Goal: Information Seeking & Learning: Learn about a topic

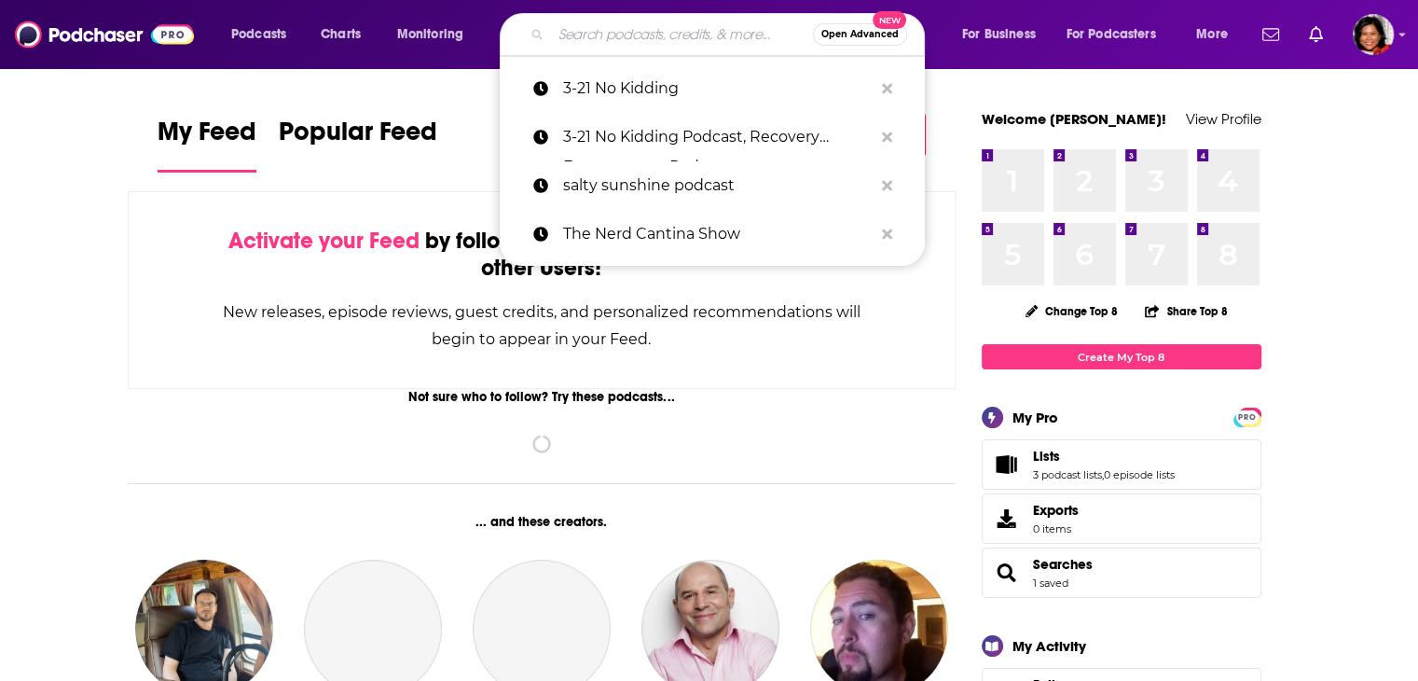
click at [645, 33] on input "Search podcasts, credits, & more..." at bounding box center [682, 35] width 262 height 30
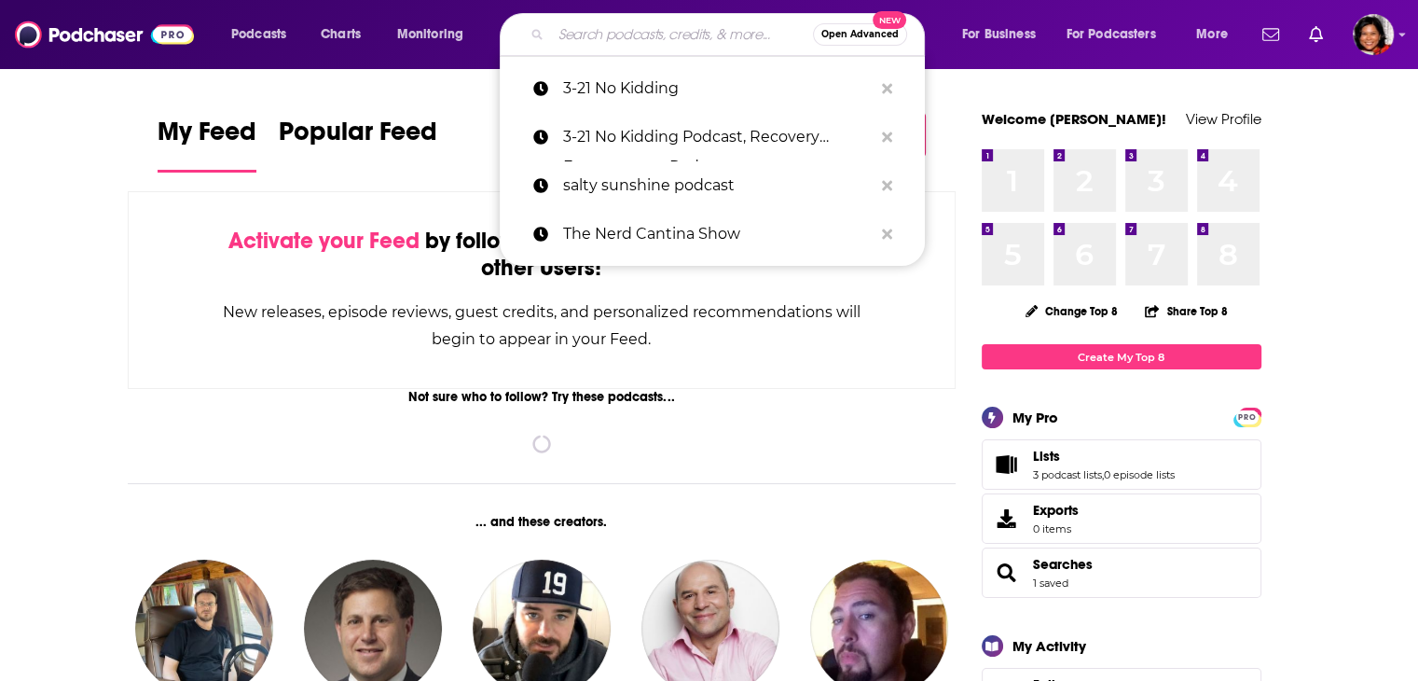
paste input "[PERSON_NAME] SPEAKS"
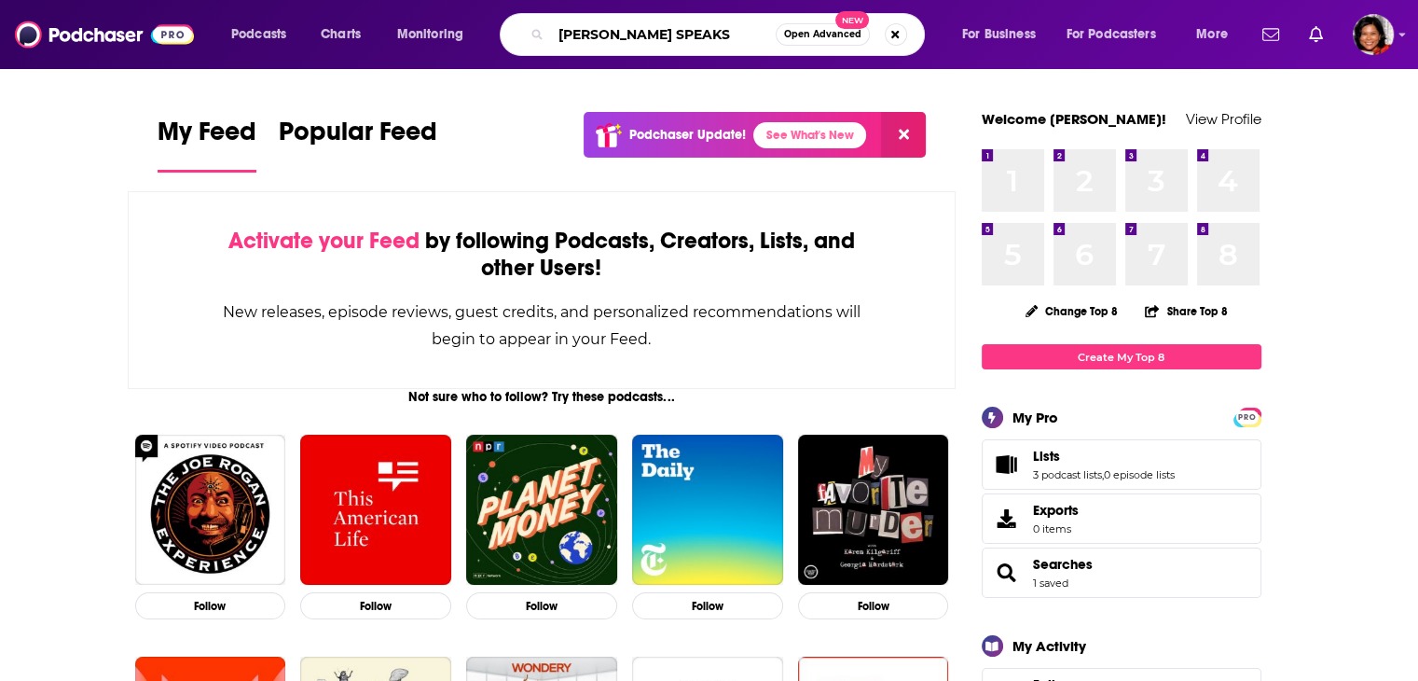
type input "[PERSON_NAME] SPEAKS"
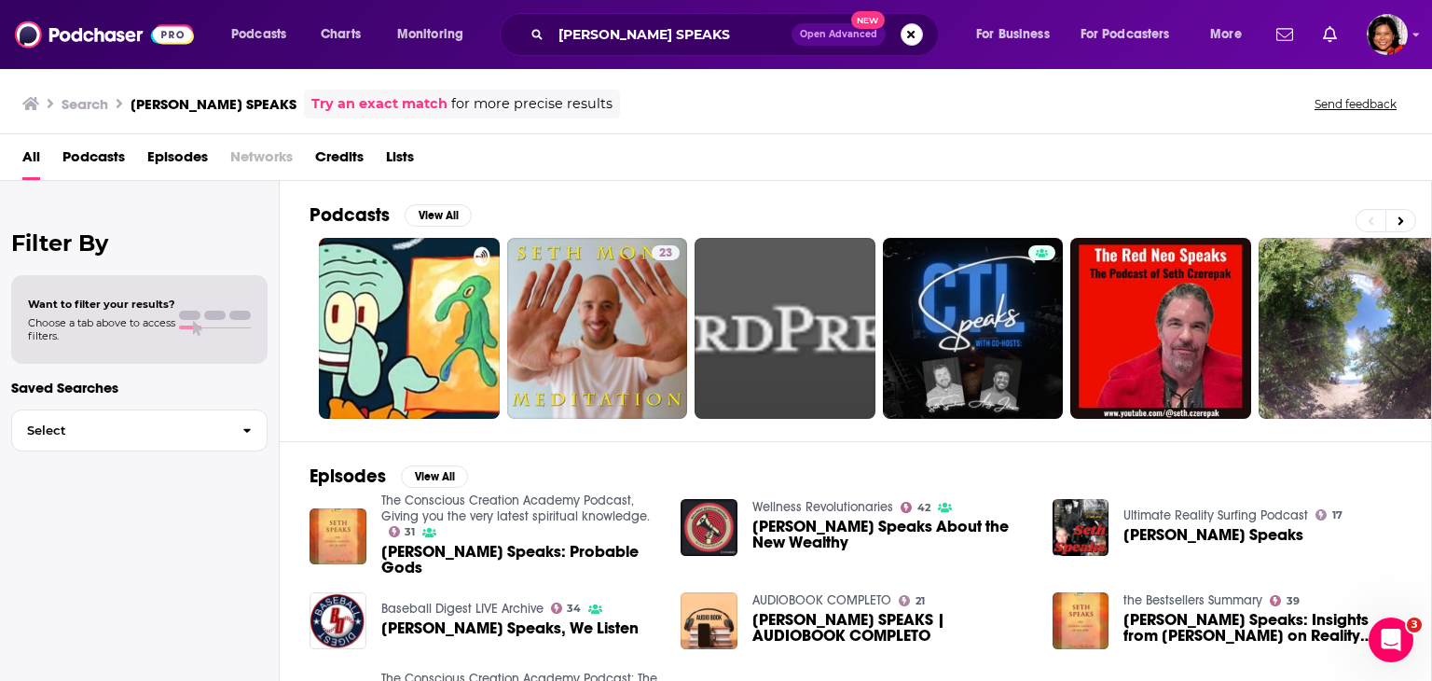
click at [916, 31] on button "Search podcasts, credits, & more..." at bounding box center [912, 34] width 22 height 22
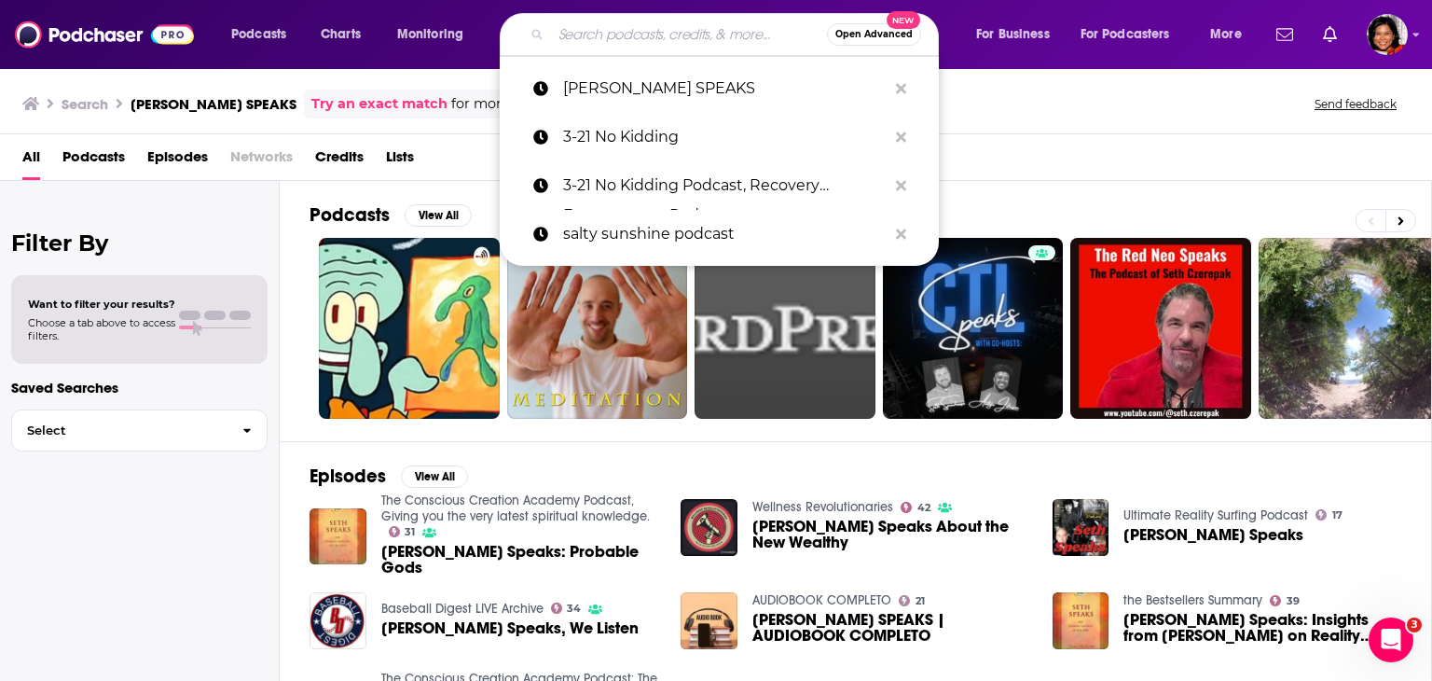
paste input "Sirius xm Broadway,"
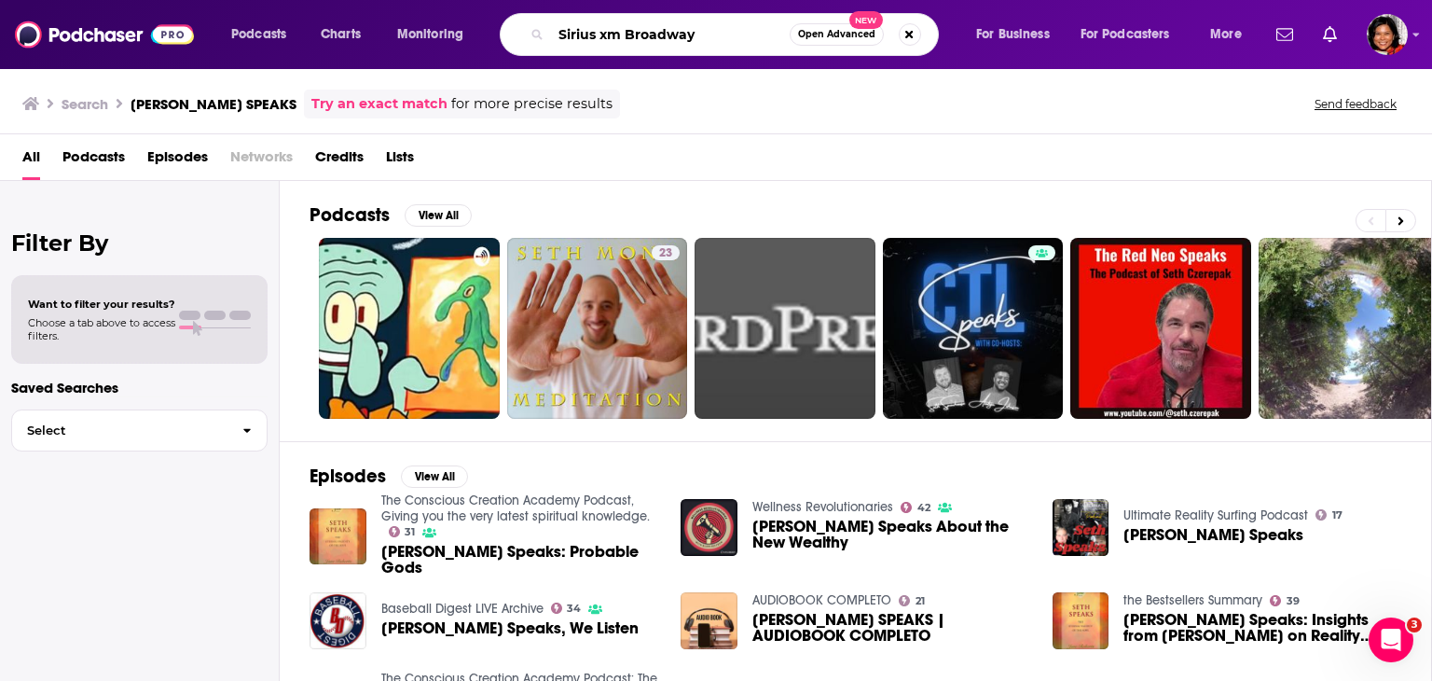
type input "Sirius xm Broadway"
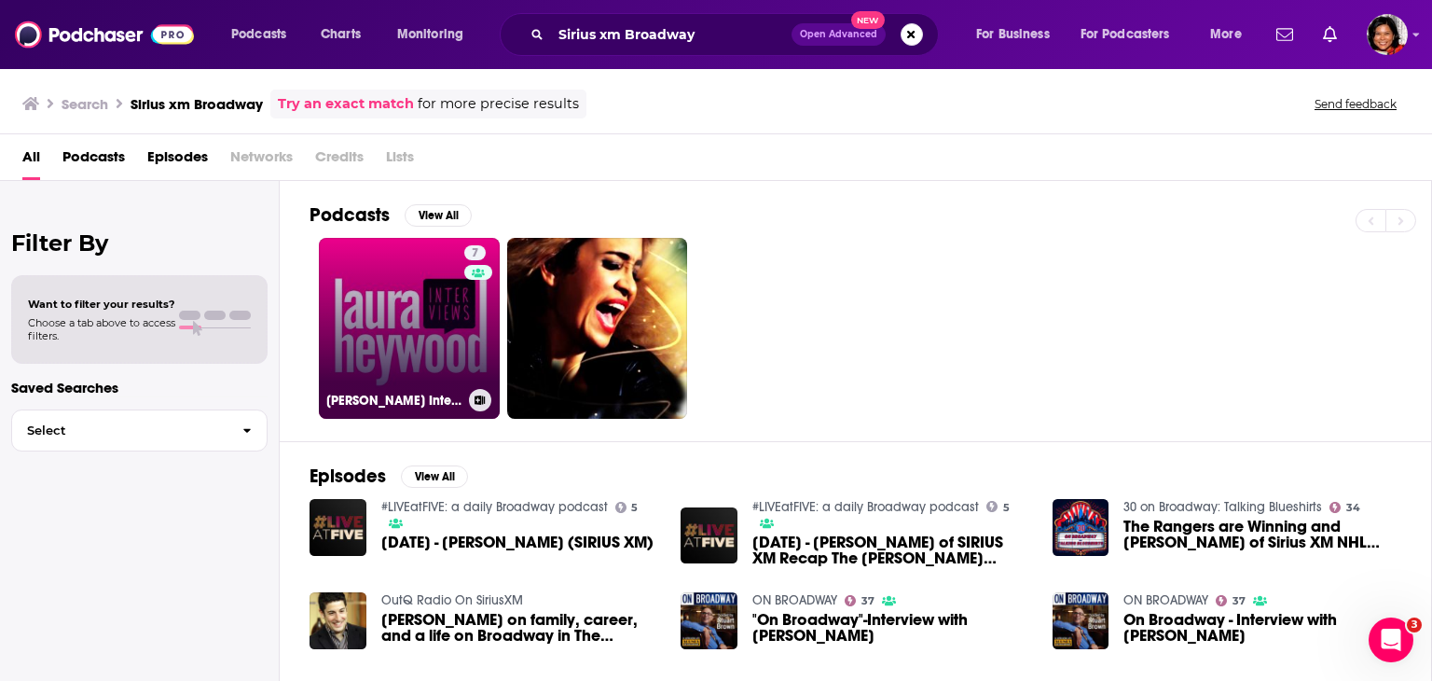
click at [390, 382] on link "7 [PERSON_NAME] Interviews" at bounding box center [409, 328] width 181 height 181
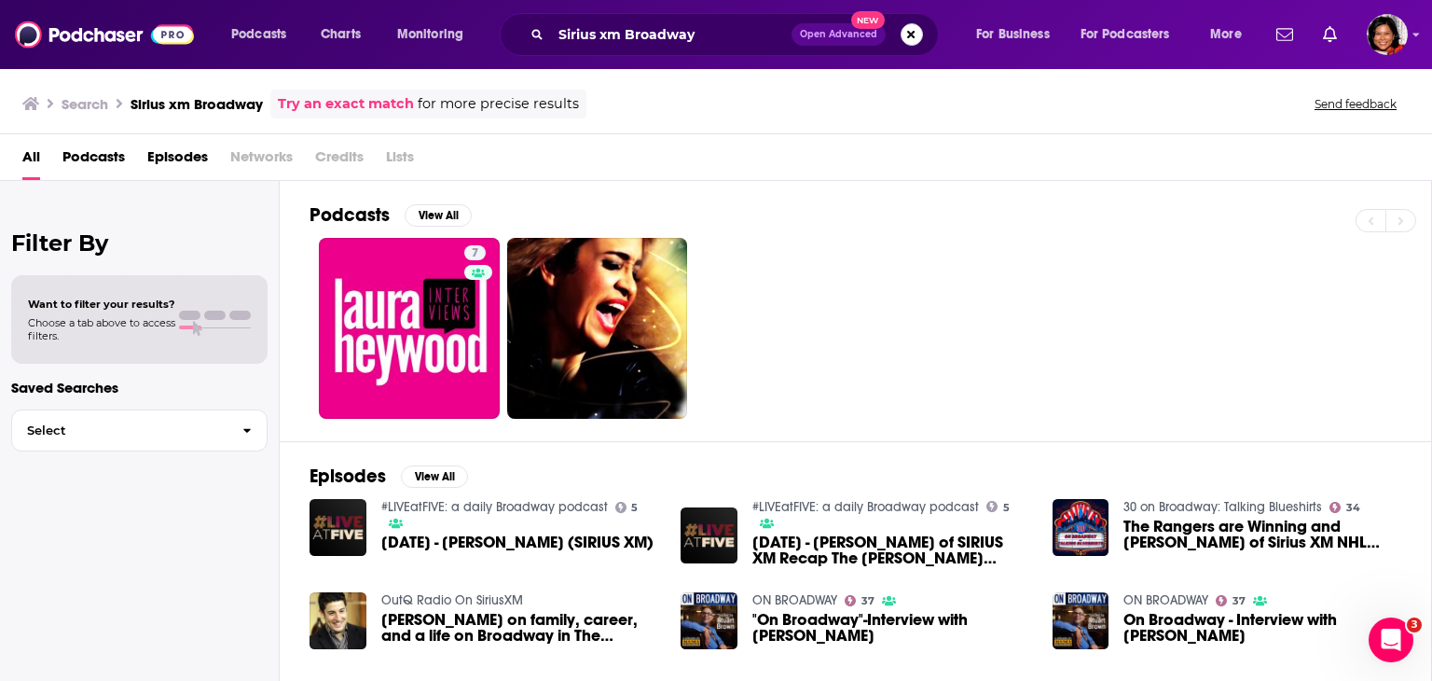
click at [906, 32] on button "Search podcasts, credits, & more..." at bounding box center [912, 34] width 22 height 22
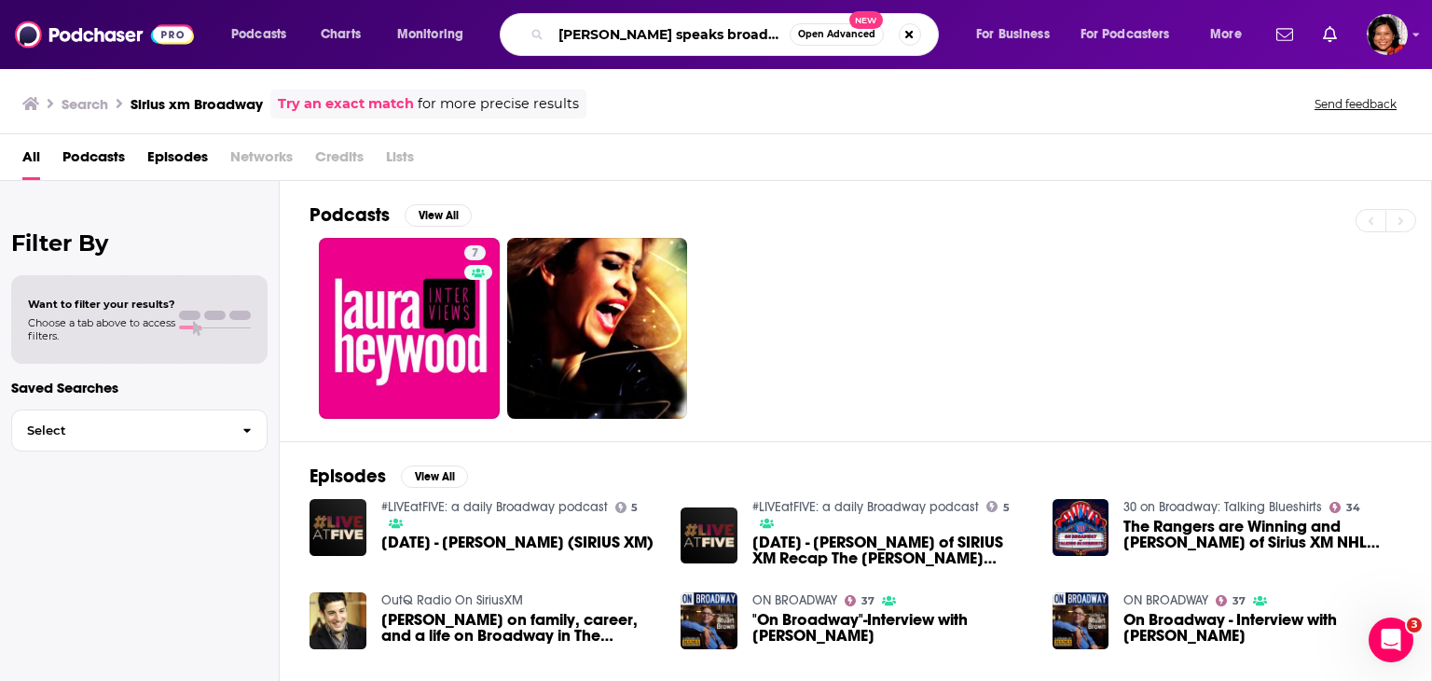
type input "[PERSON_NAME] speaks broadway"
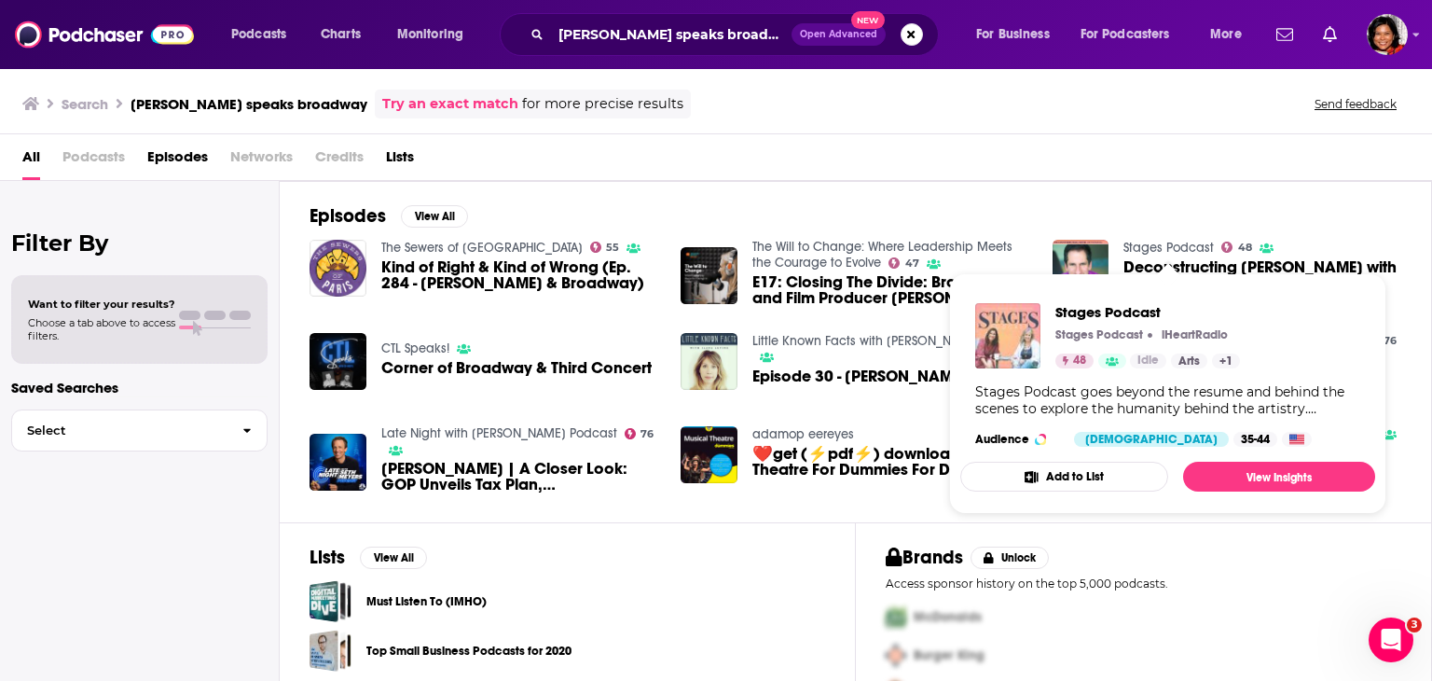
click at [1024, 336] on img "Stages Podcast" at bounding box center [1007, 335] width 65 height 65
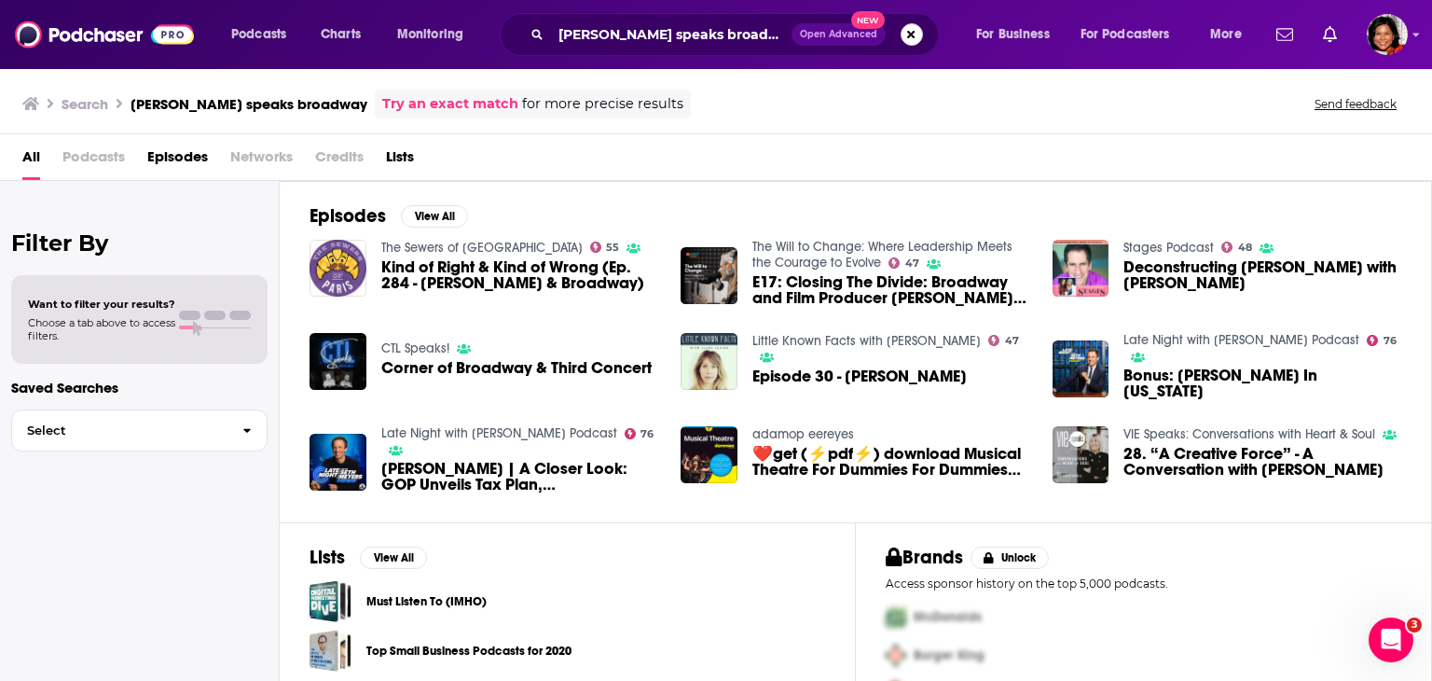
click at [910, 35] on button "Search podcasts, credits, & more..." at bounding box center [912, 34] width 22 height 22
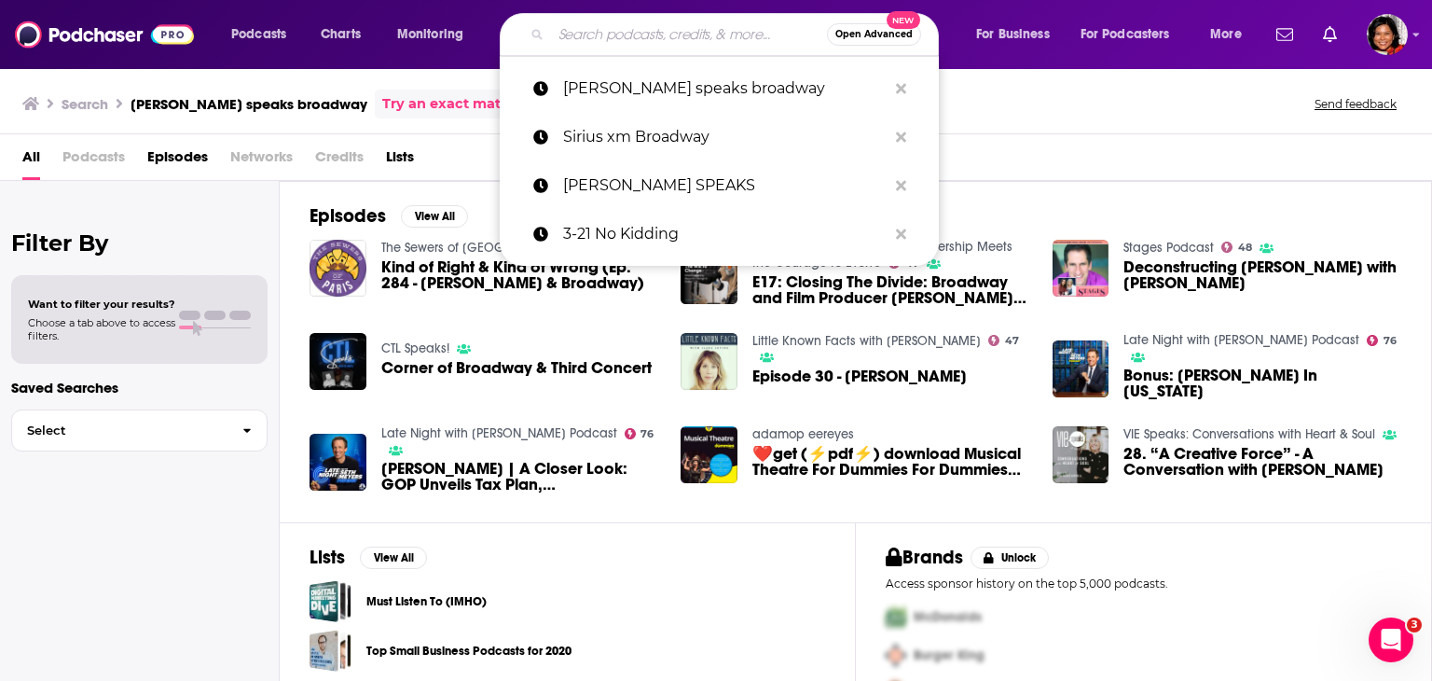
click at [619, 31] on input "Search podcasts, credits, & more..." at bounding box center [689, 35] width 276 height 30
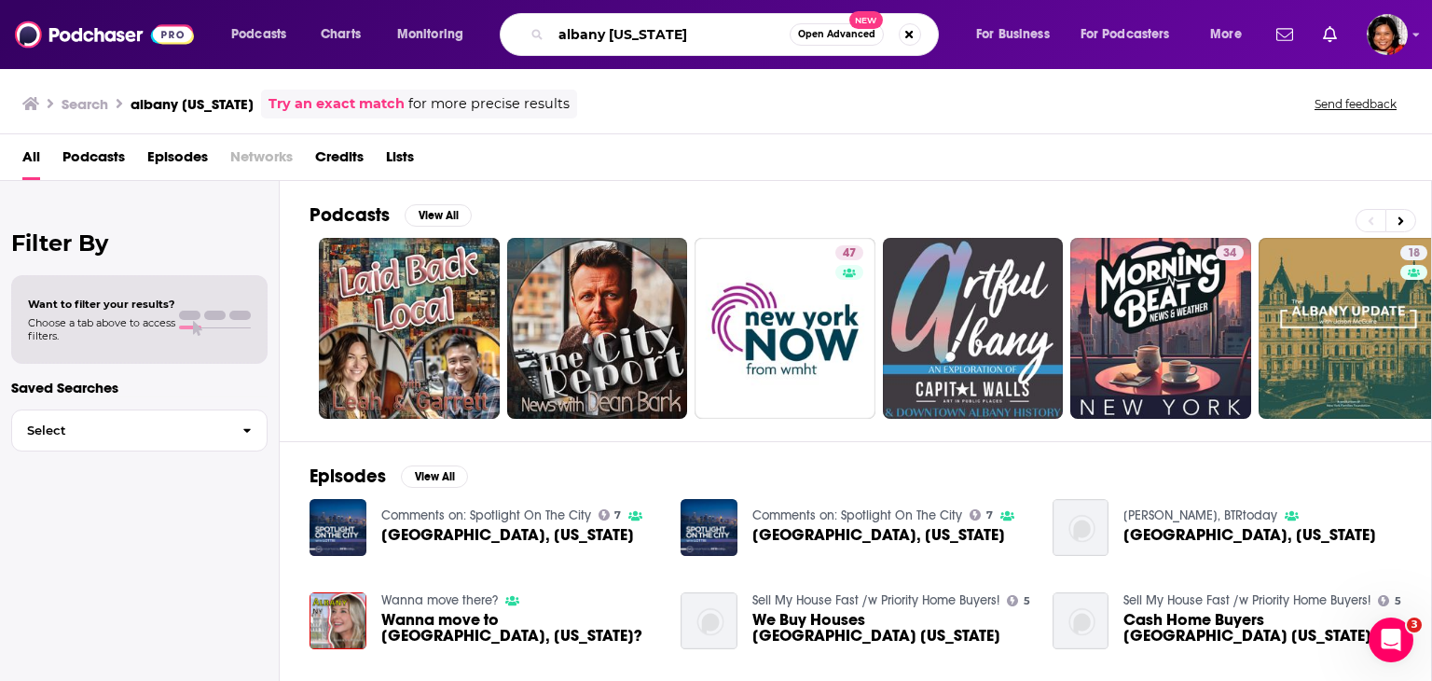
drag, startPoint x: 705, startPoint y: 36, endPoint x: 489, endPoint y: 23, distance: 216.7
click at [489, 23] on div "Podcasts Charts Monitoring [GEOGRAPHIC_DATA] [US_STATE] Open Advanced New For B…" at bounding box center [739, 34] width 1042 height 43
type input "vocal arts"
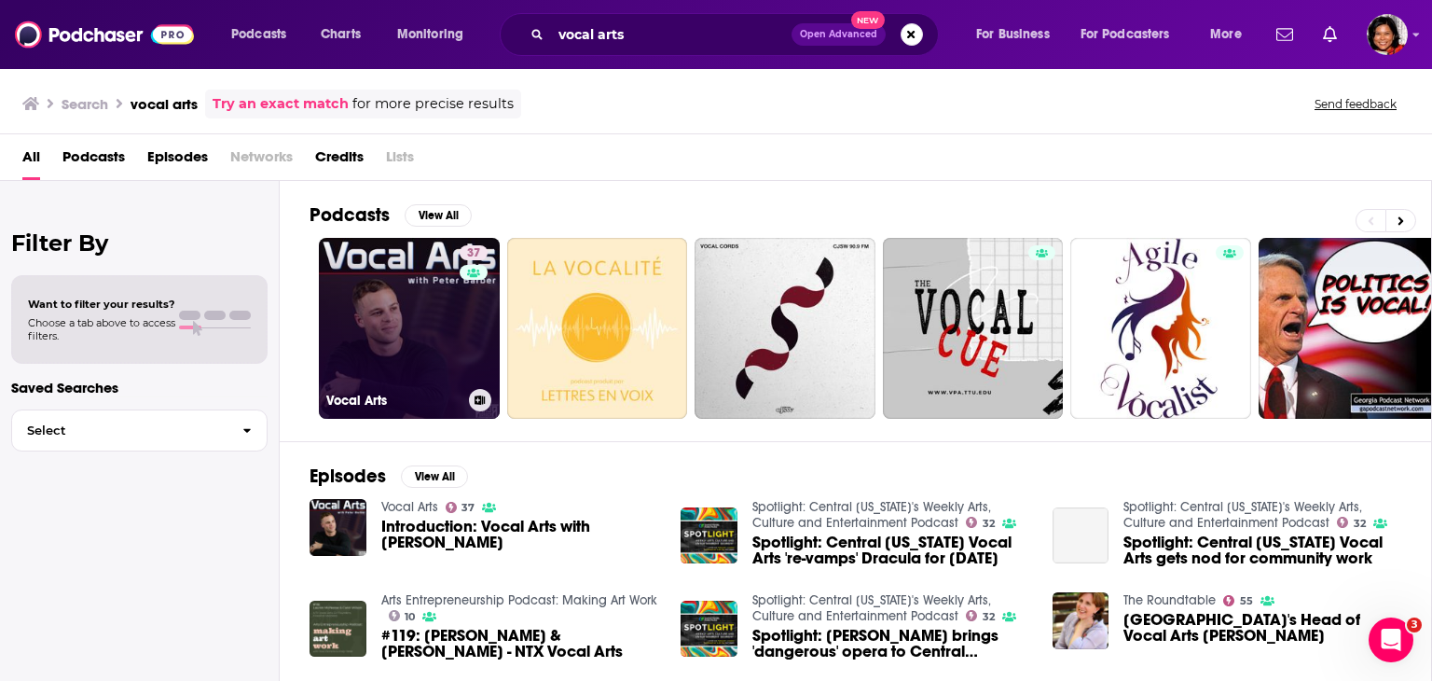
click at [396, 321] on link "37 Vocal Arts" at bounding box center [409, 328] width 181 height 181
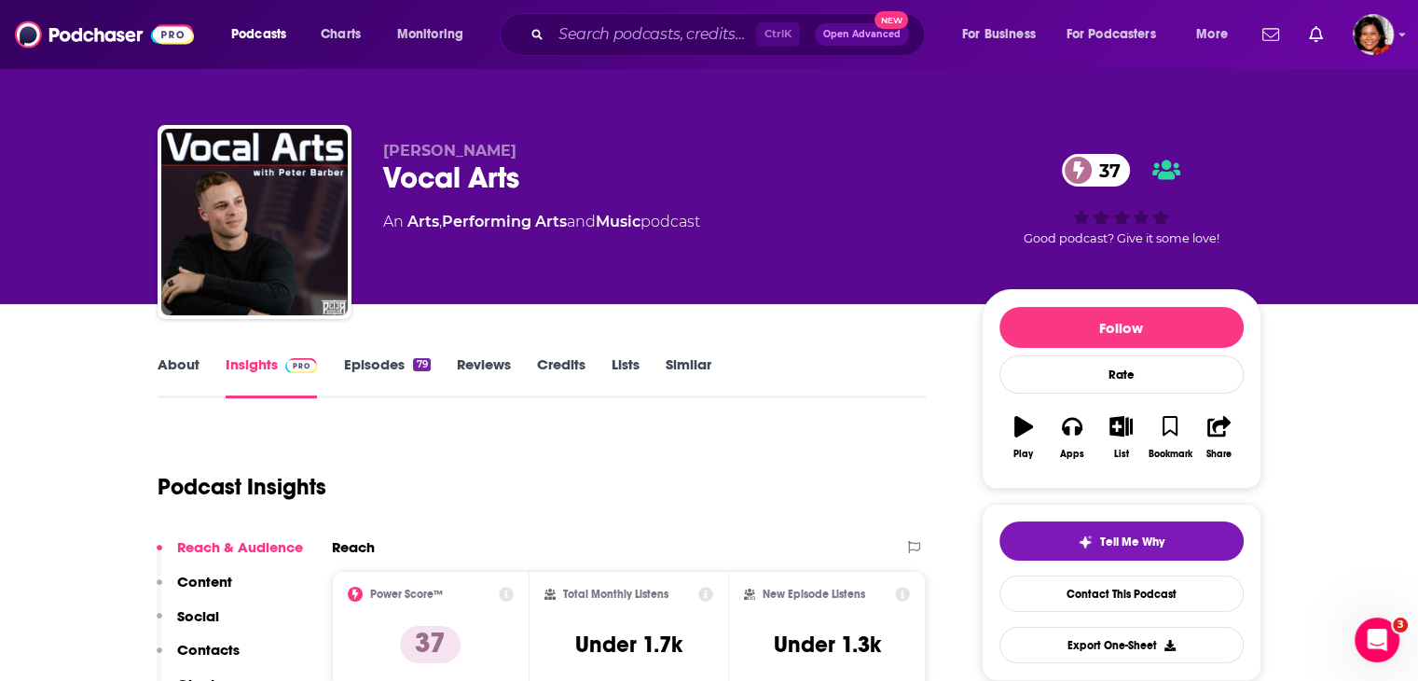
click at [191, 363] on link "About" at bounding box center [179, 376] width 42 height 43
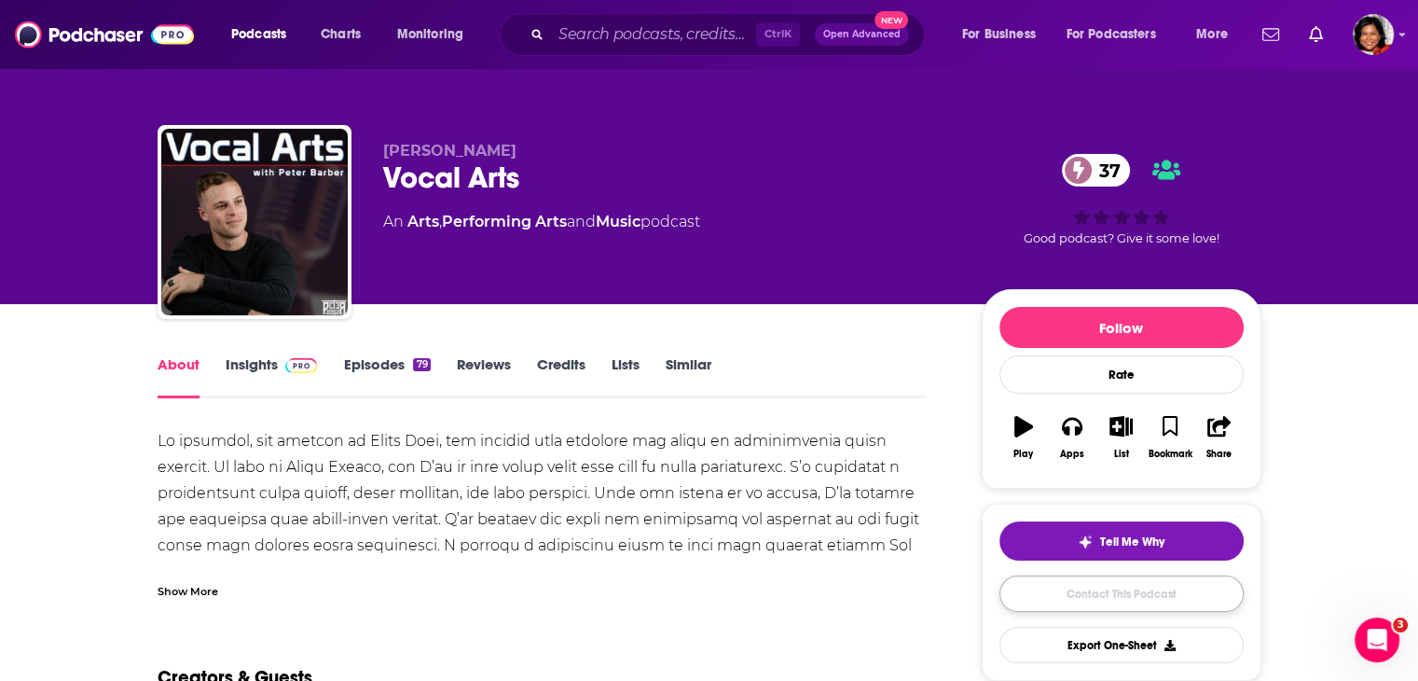
click at [1109, 588] on link "Contact This Podcast" at bounding box center [1122, 593] width 244 height 36
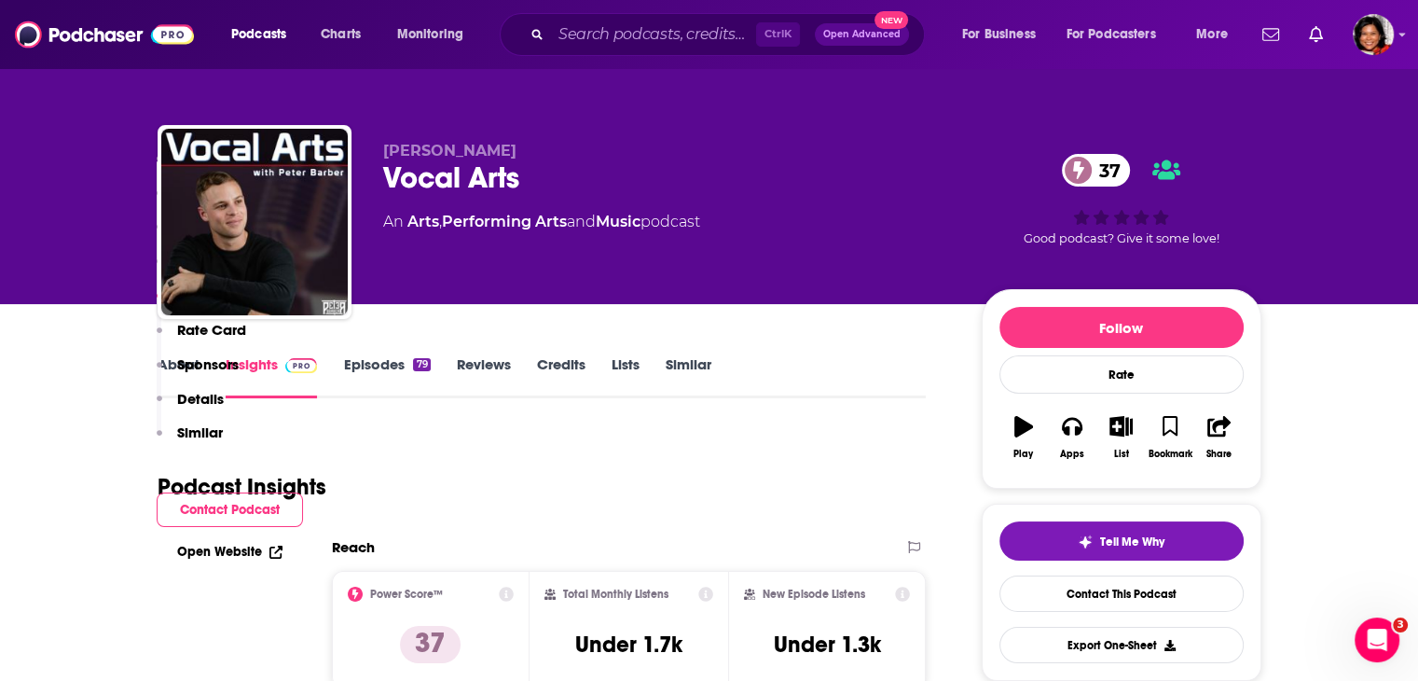
scroll to position [1511, 0]
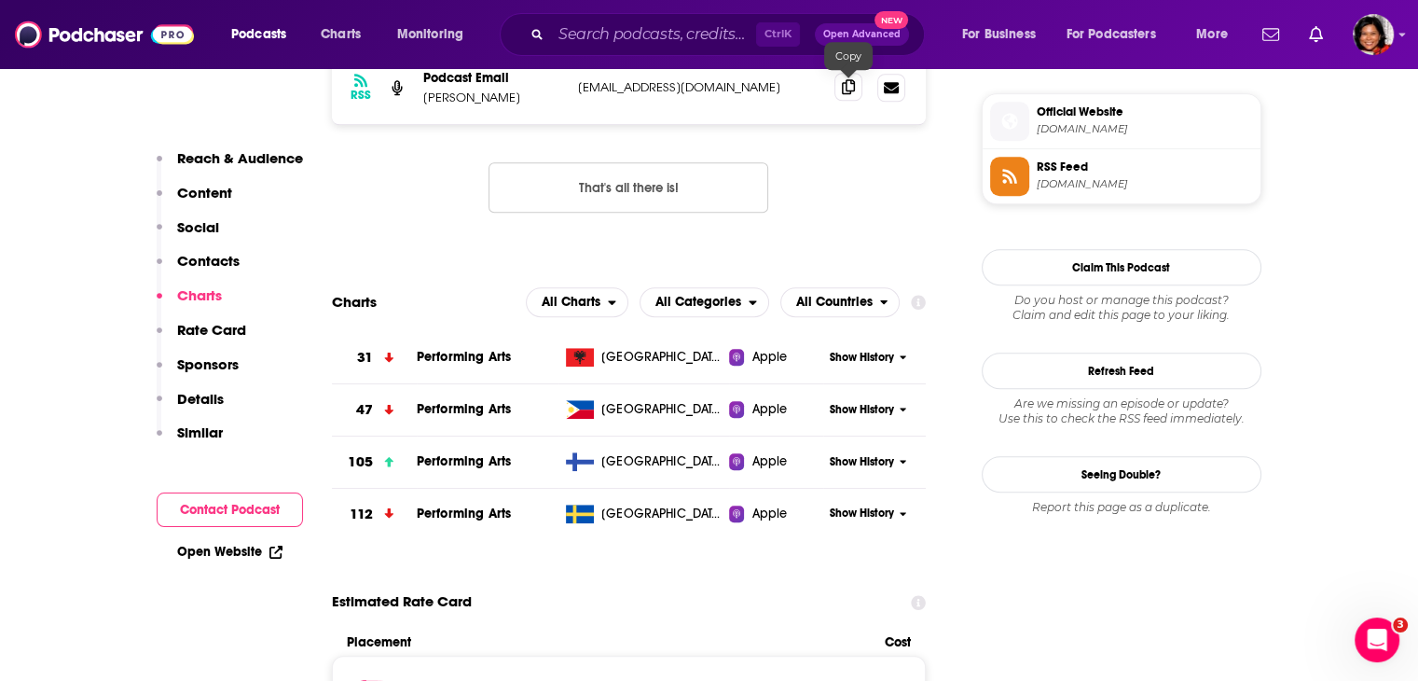
click at [849, 90] on icon at bounding box center [848, 86] width 13 height 15
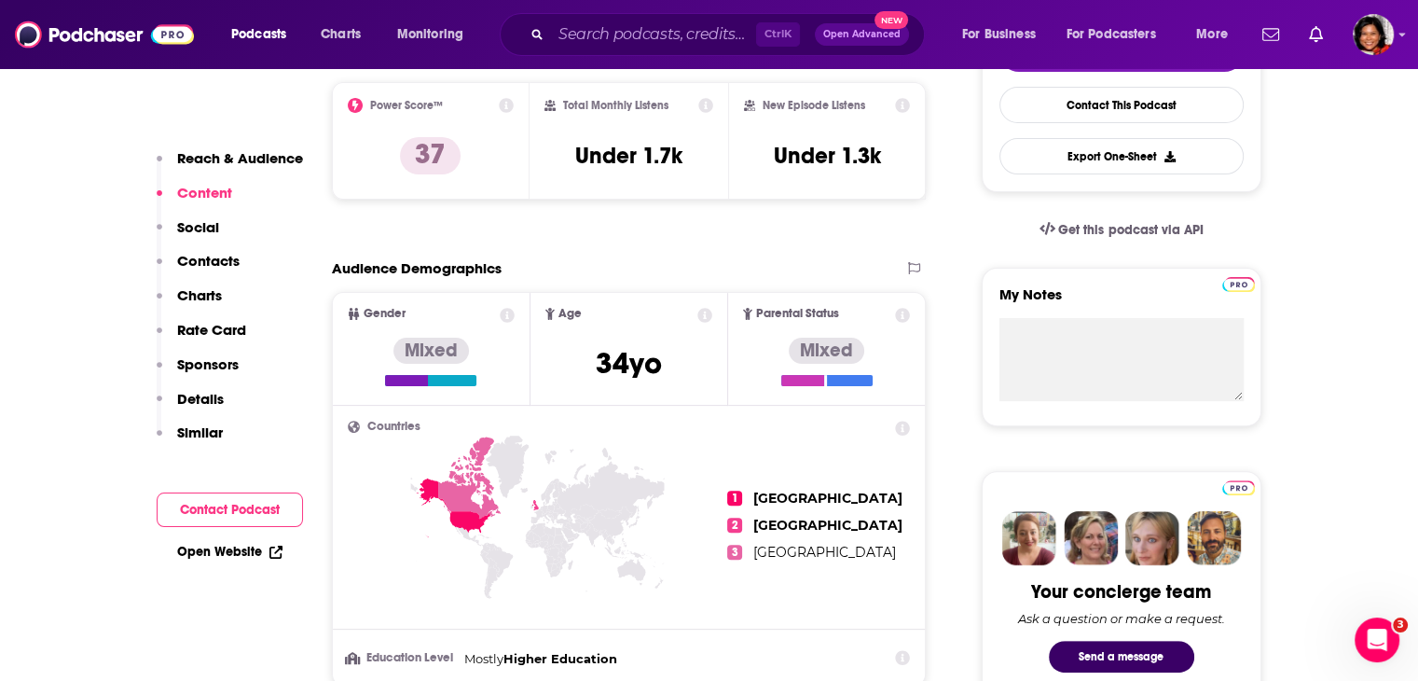
scroll to position [392, 0]
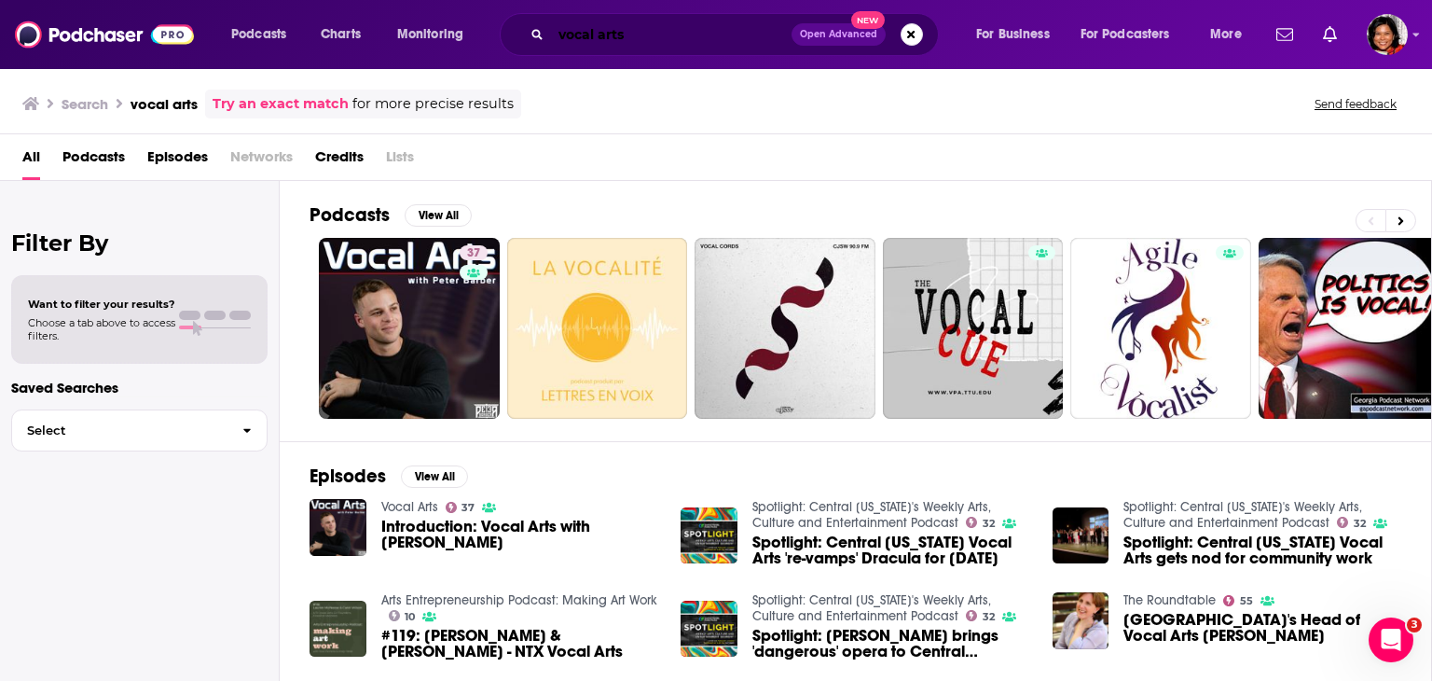
drag, startPoint x: 682, startPoint y: 31, endPoint x: 738, endPoint y: 34, distance: 56.0
click at [682, 33] on input "vocal arts" at bounding box center [671, 35] width 241 height 30
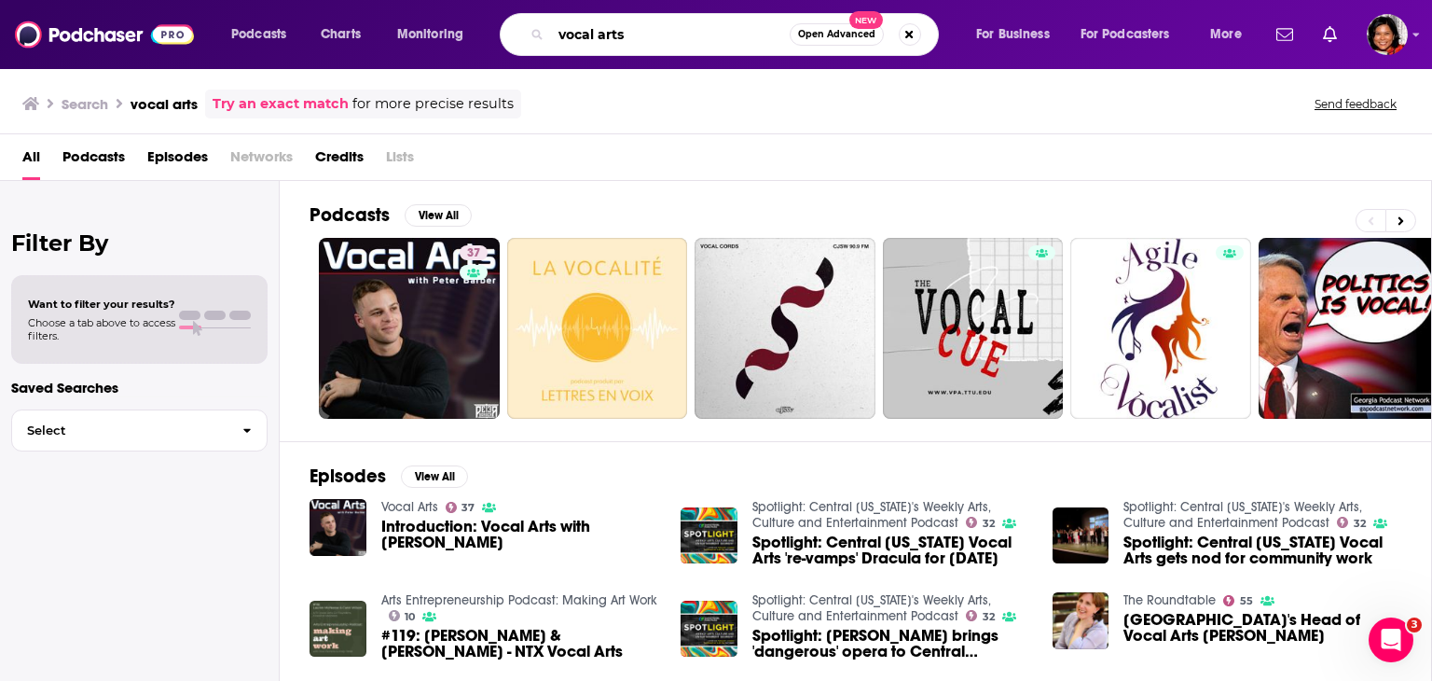
click at [696, 34] on input "vocal arts" at bounding box center [670, 35] width 239 height 30
click at [108, 146] on span "Podcasts" at bounding box center [93, 161] width 62 height 38
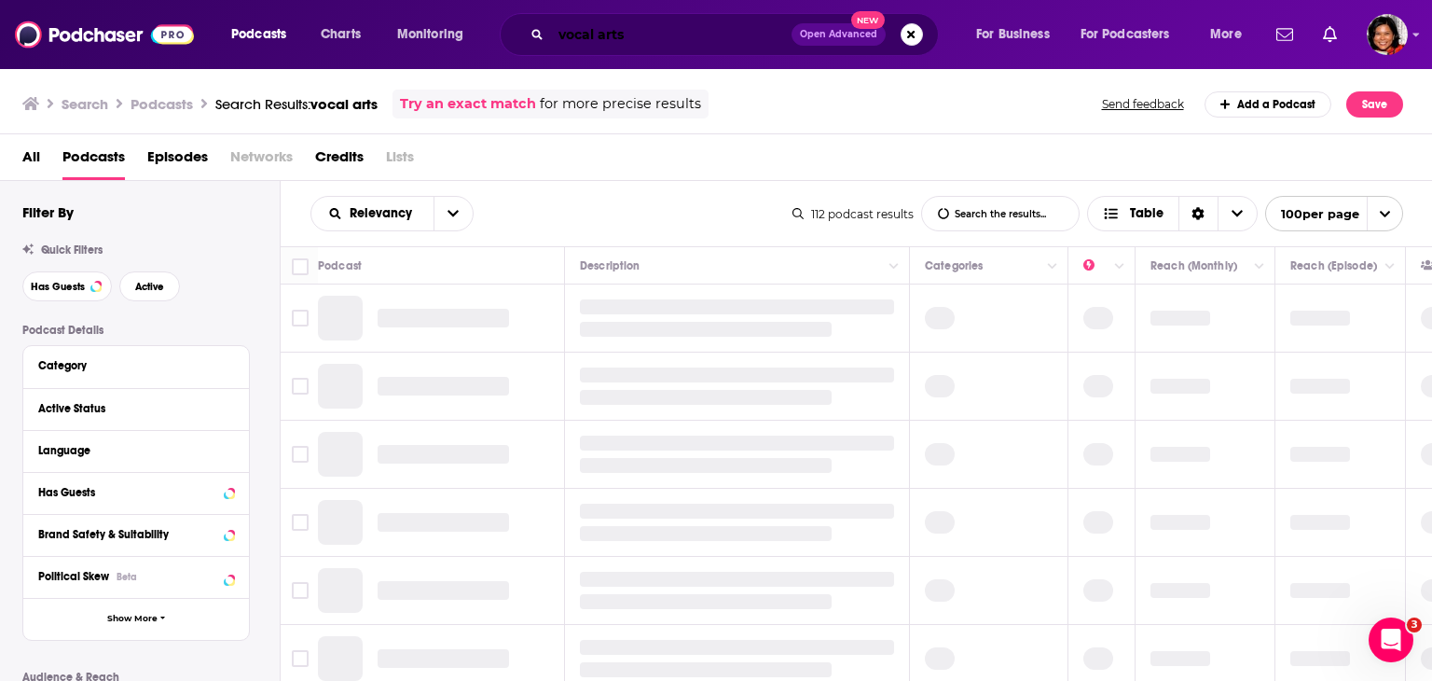
click at [673, 33] on input "vocal arts" at bounding box center [671, 35] width 241 height 30
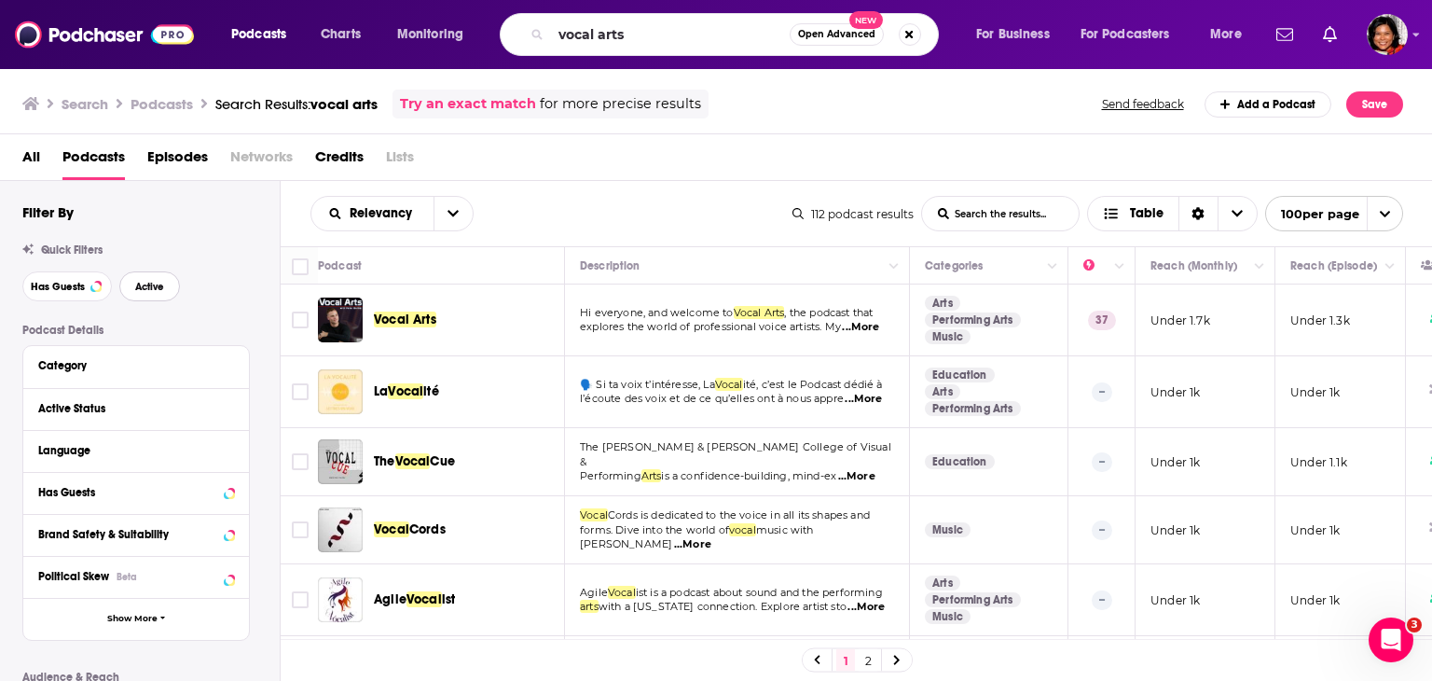
drag, startPoint x: 144, startPoint y: 288, endPoint x: 157, endPoint y: 287, distance: 13.1
click at [145, 288] on span "Active" at bounding box center [149, 287] width 29 height 10
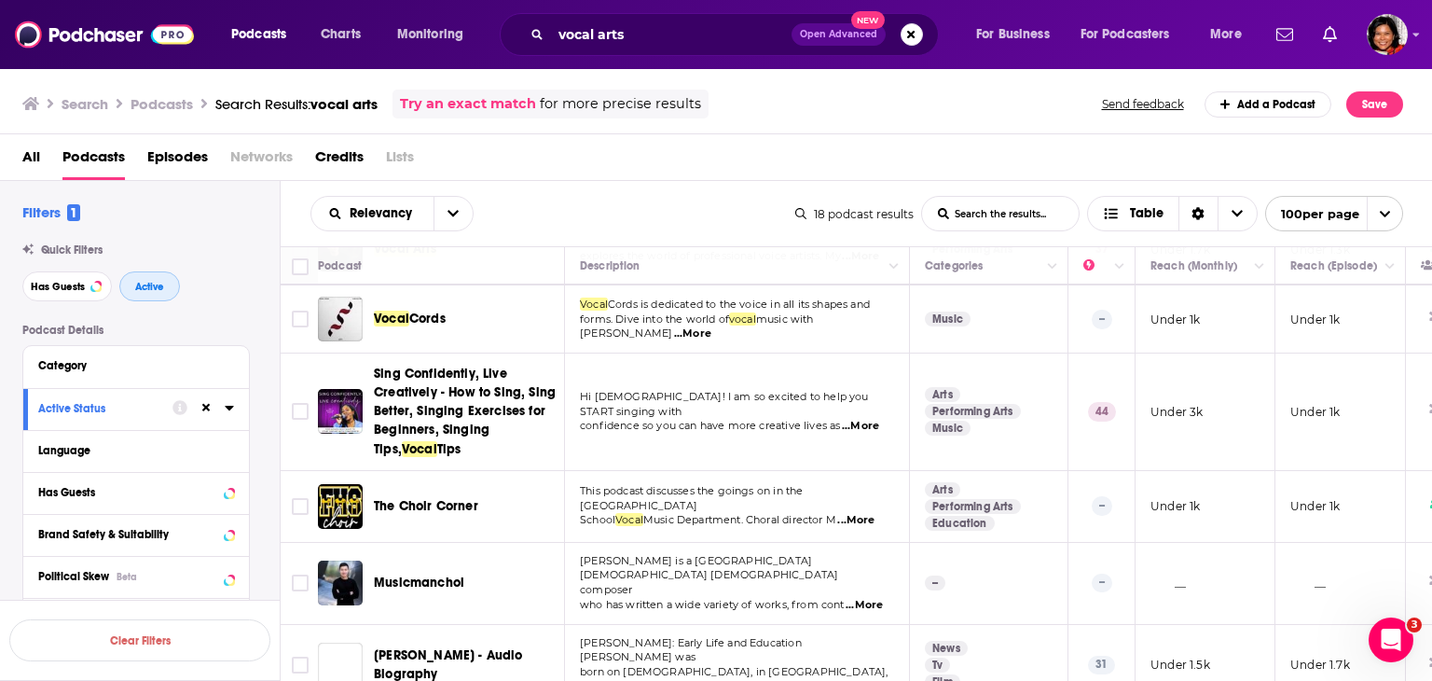
scroll to position [90, 0]
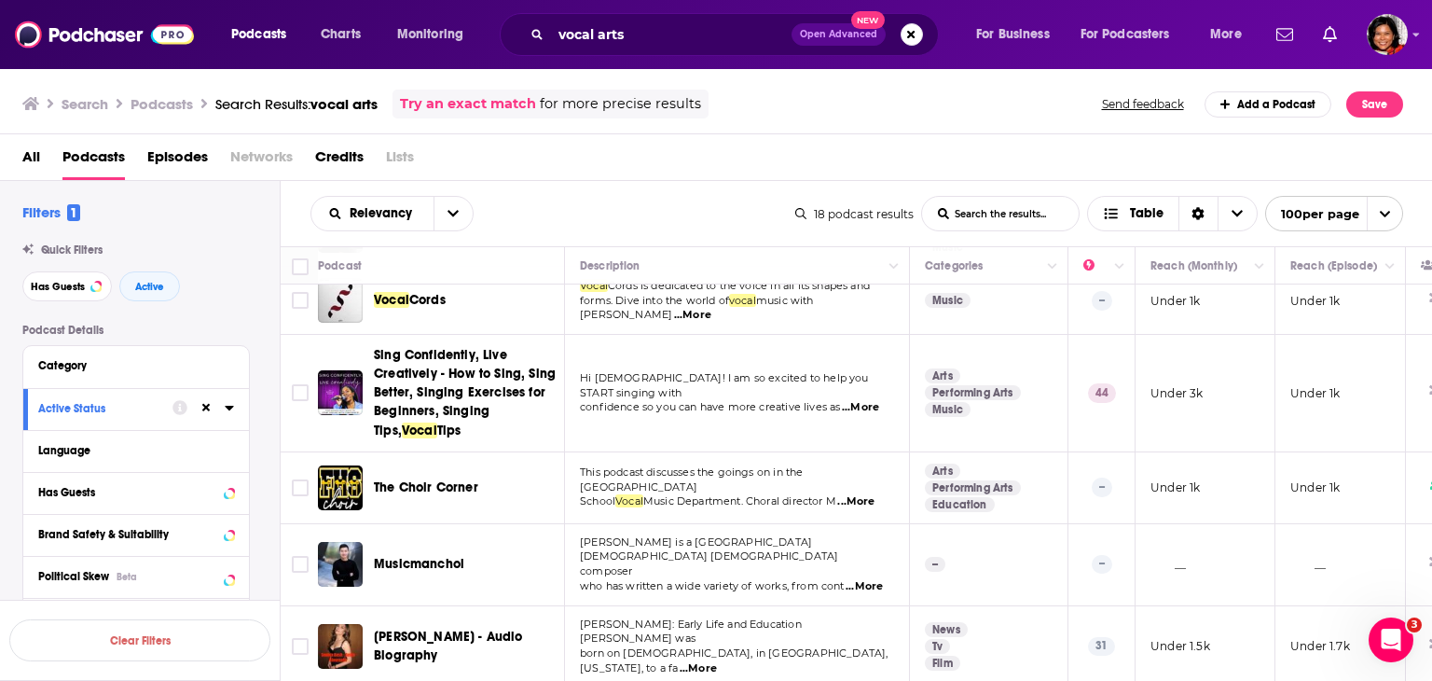
click at [865, 400] on span "...More" at bounding box center [860, 407] width 37 height 15
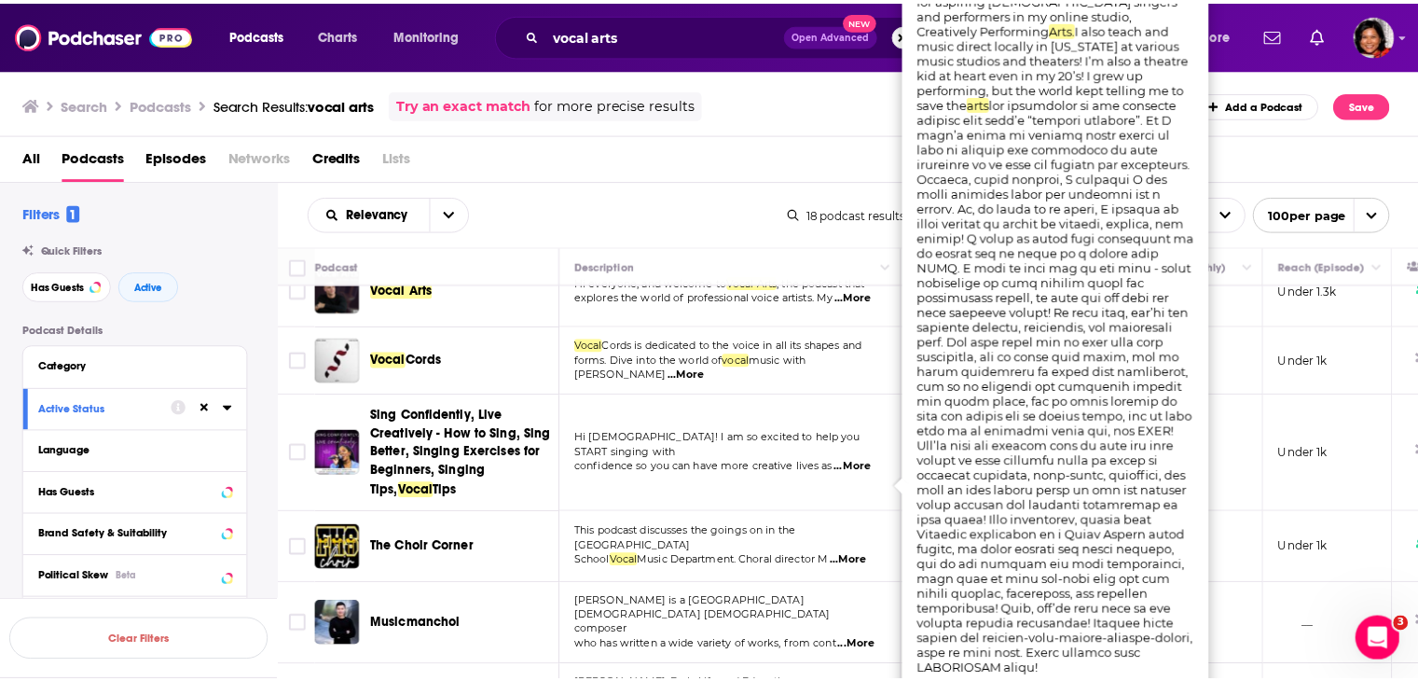
scroll to position [0, 0]
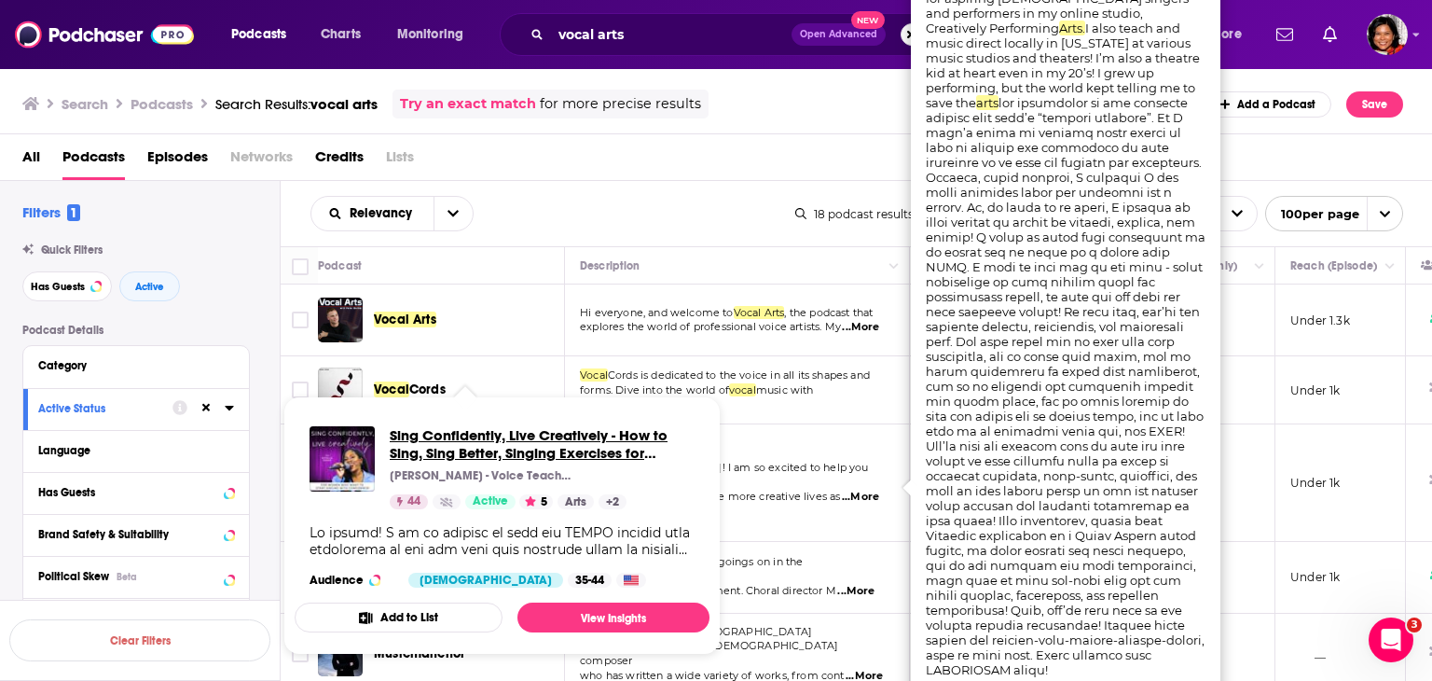
click at [453, 459] on span "Sing Confidently, Live Creatively - How to Sing, Sing Better, Singing Exercises…" at bounding box center [542, 443] width 305 height 35
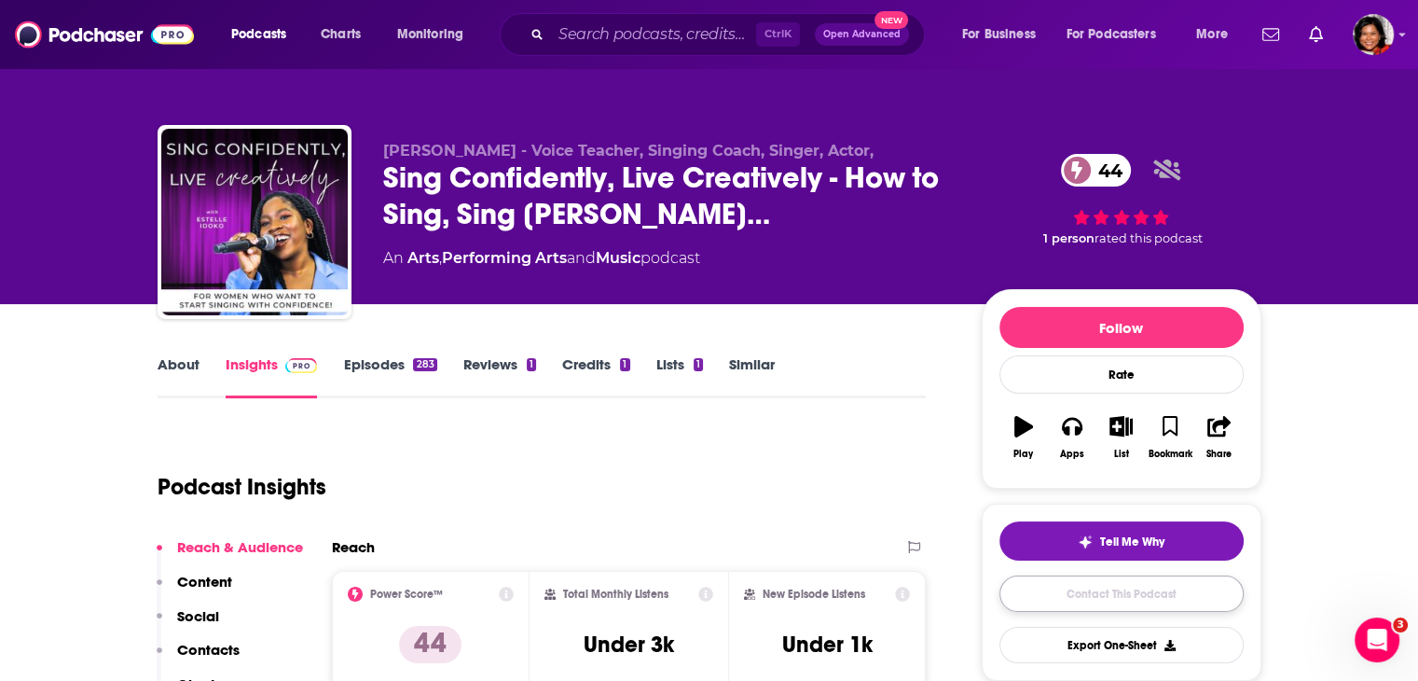
click at [1121, 594] on link "Contact This Podcast" at bounding box center [1122, 593] width 244 height 36
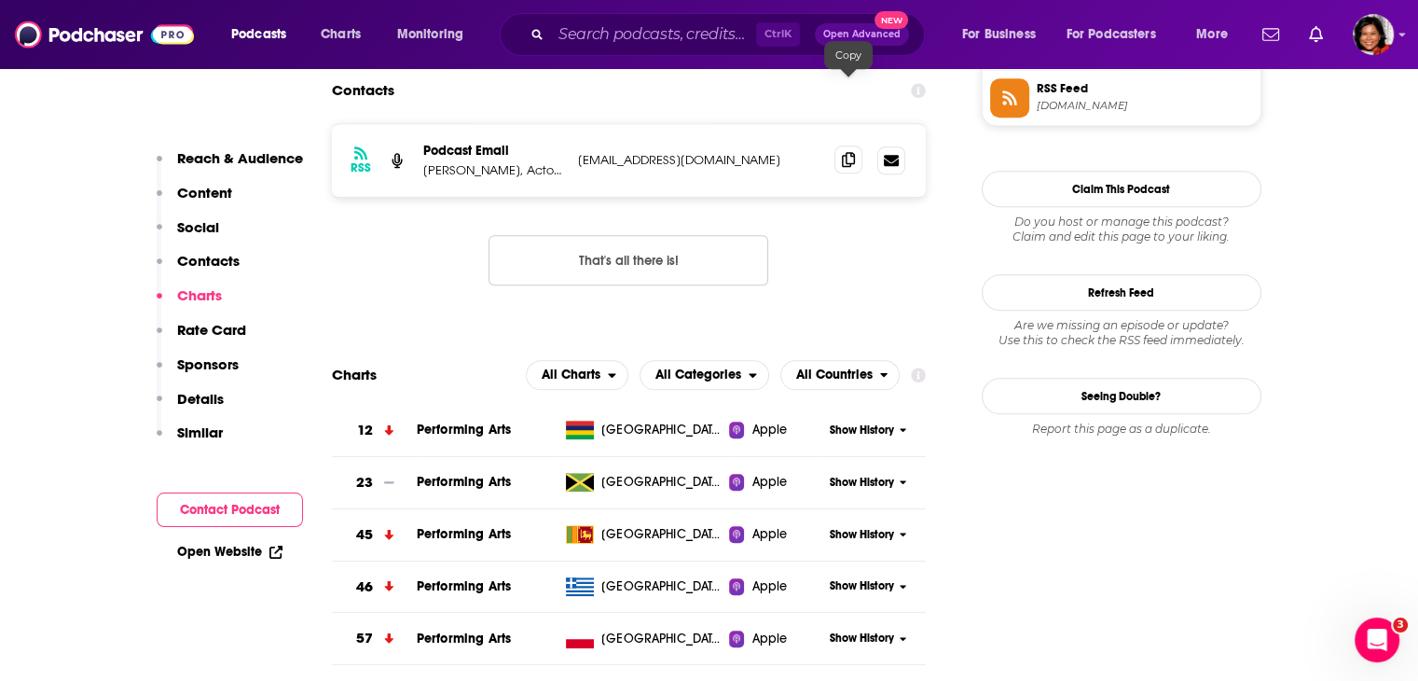
click at [853, 152] on icon at bounding box center [848, 159] width 13 height 15
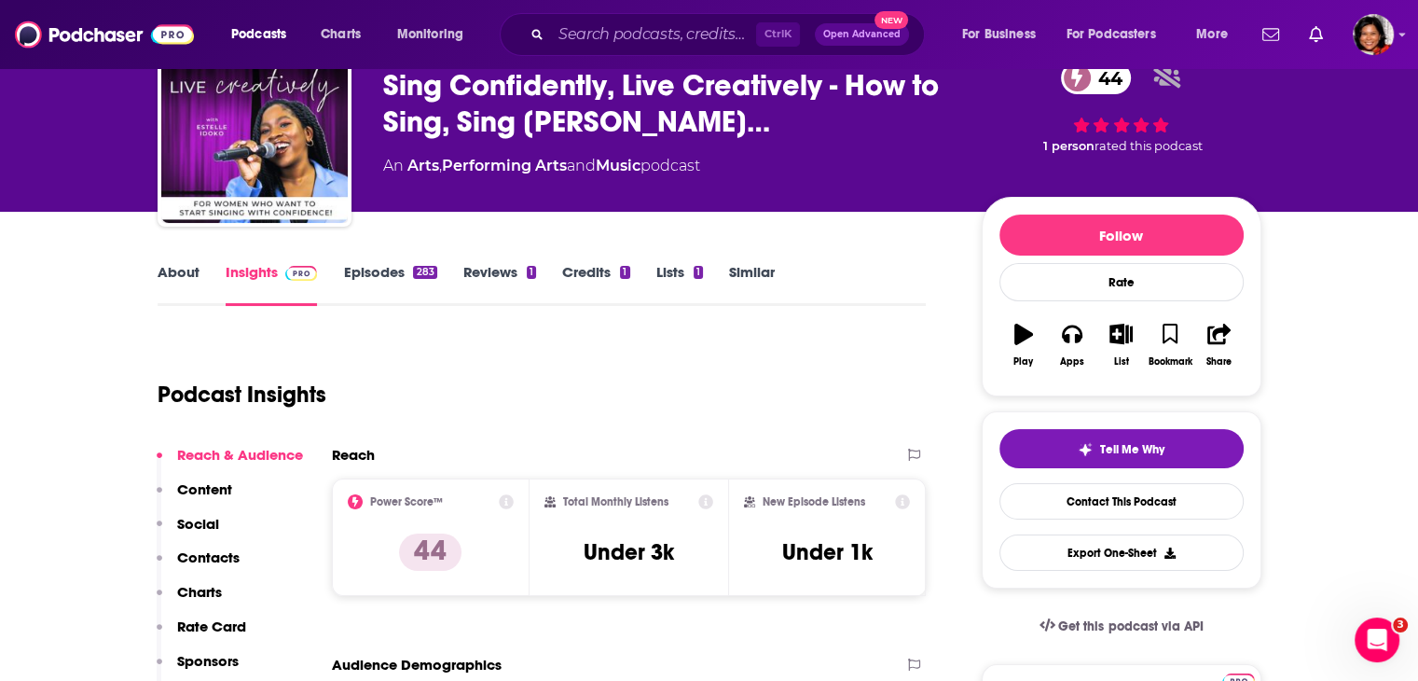
scroll to position [0, 0]
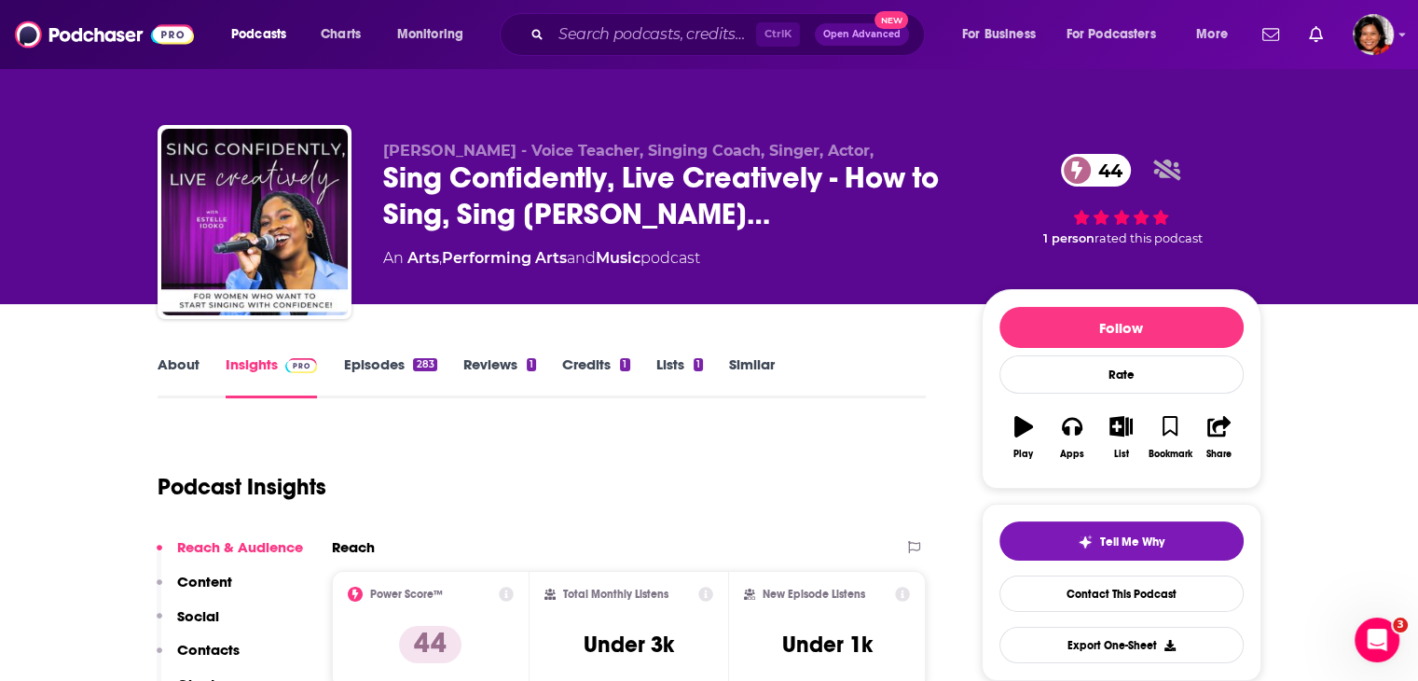
click at [168, 365] on link "About" at bounding box center [179, 376] width 42 height 43
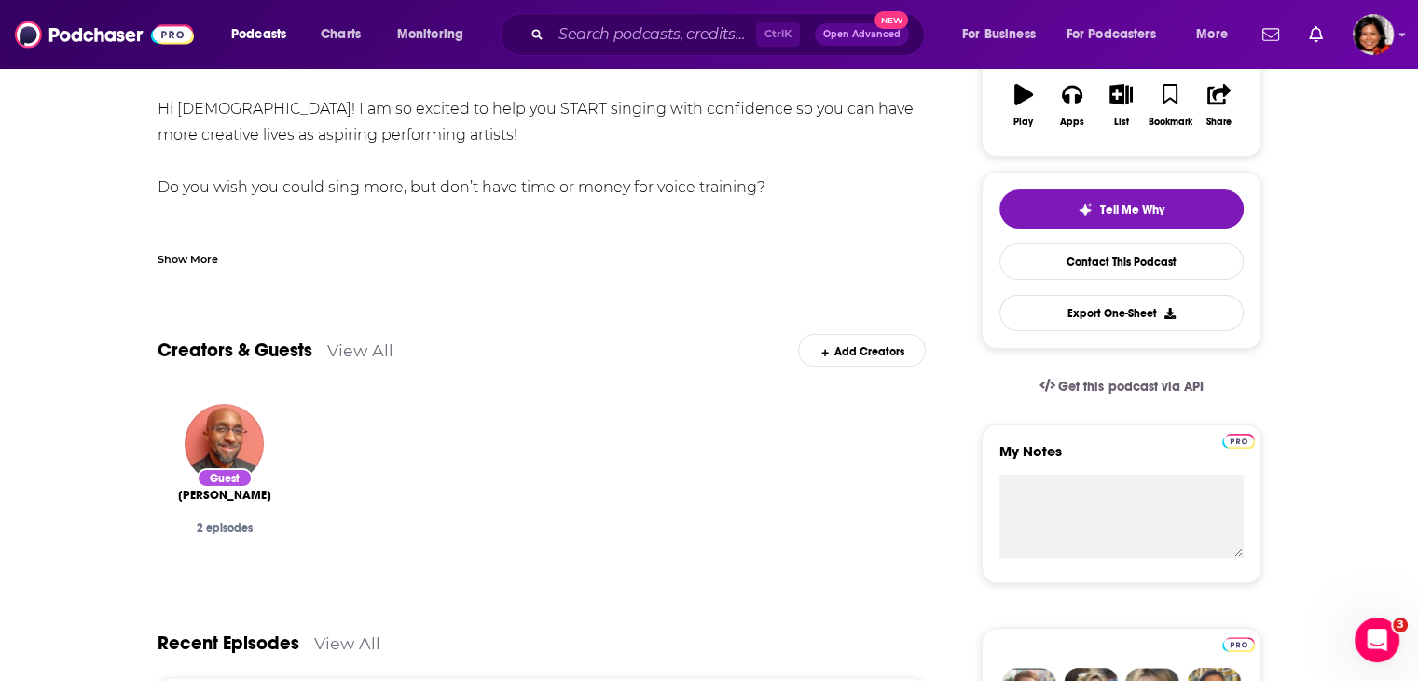
scroll to position [373, 0]
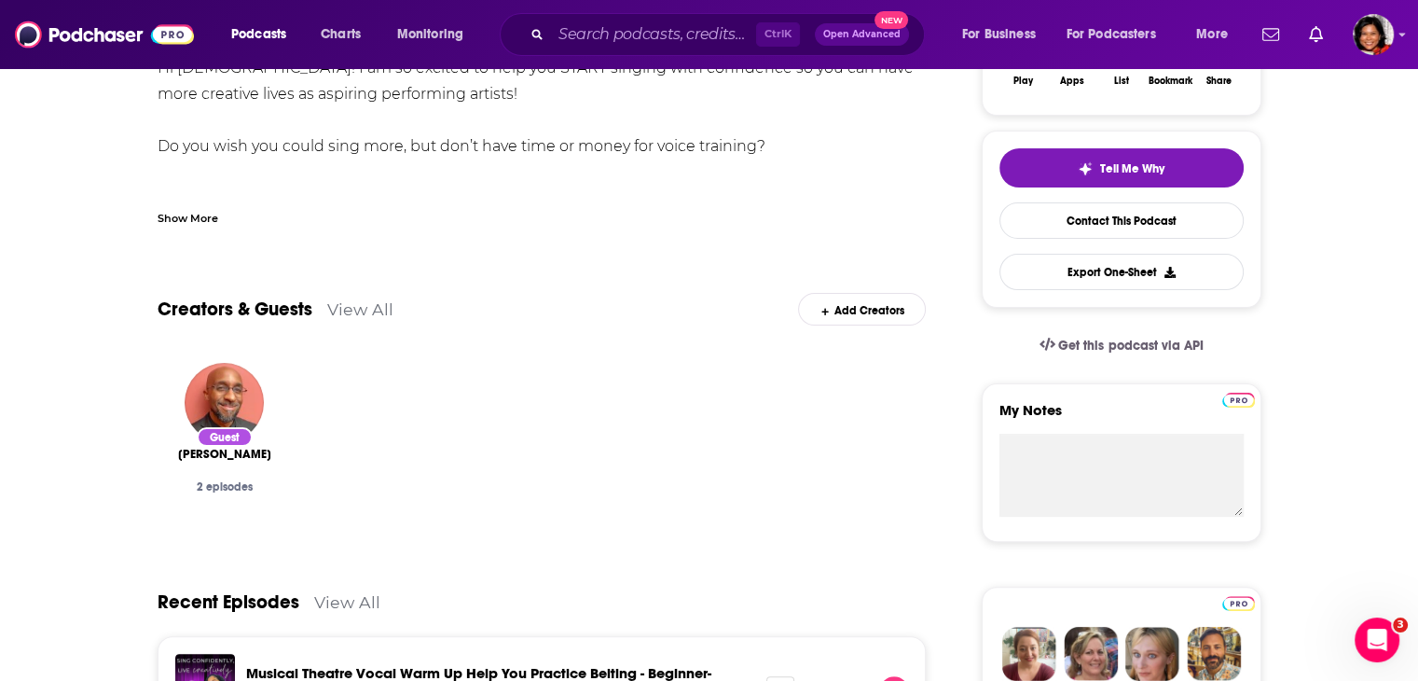
click at [361, 303] on link "View All" at bounding box center [360, 309] width 66 height 20
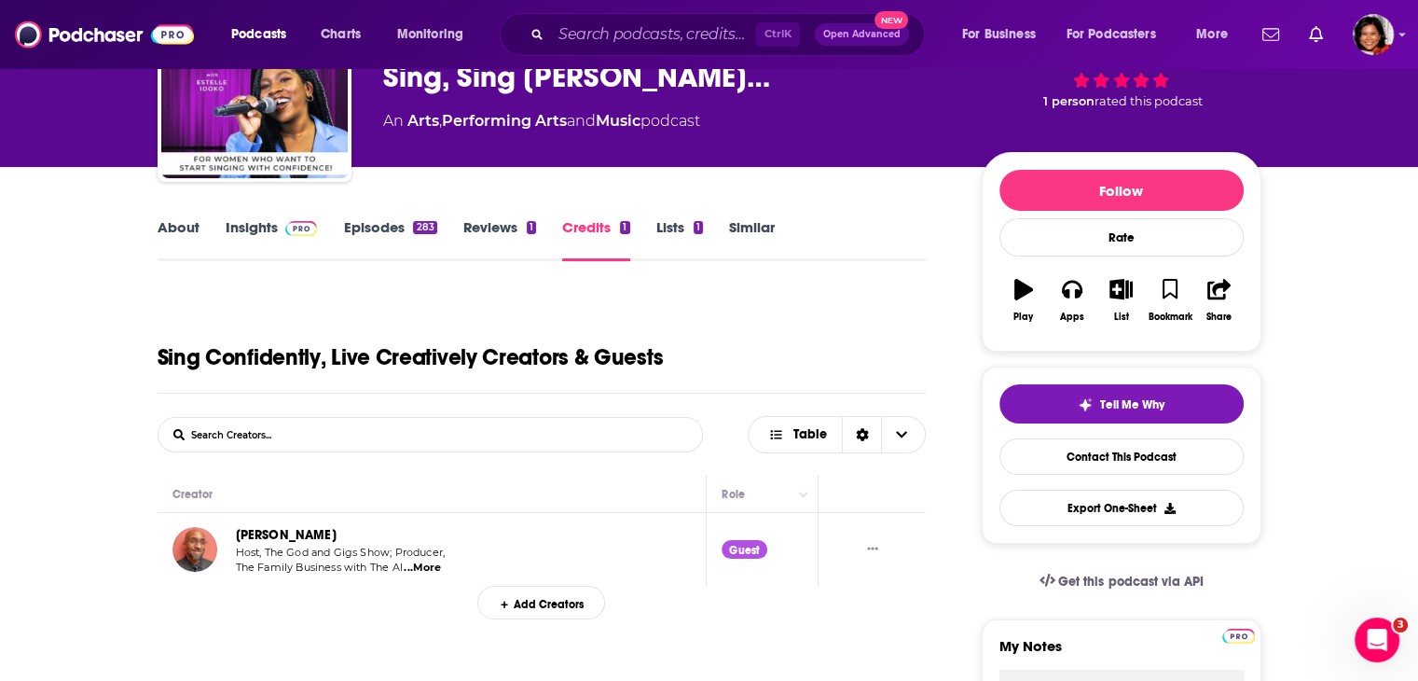
scroll to position [73, 0]
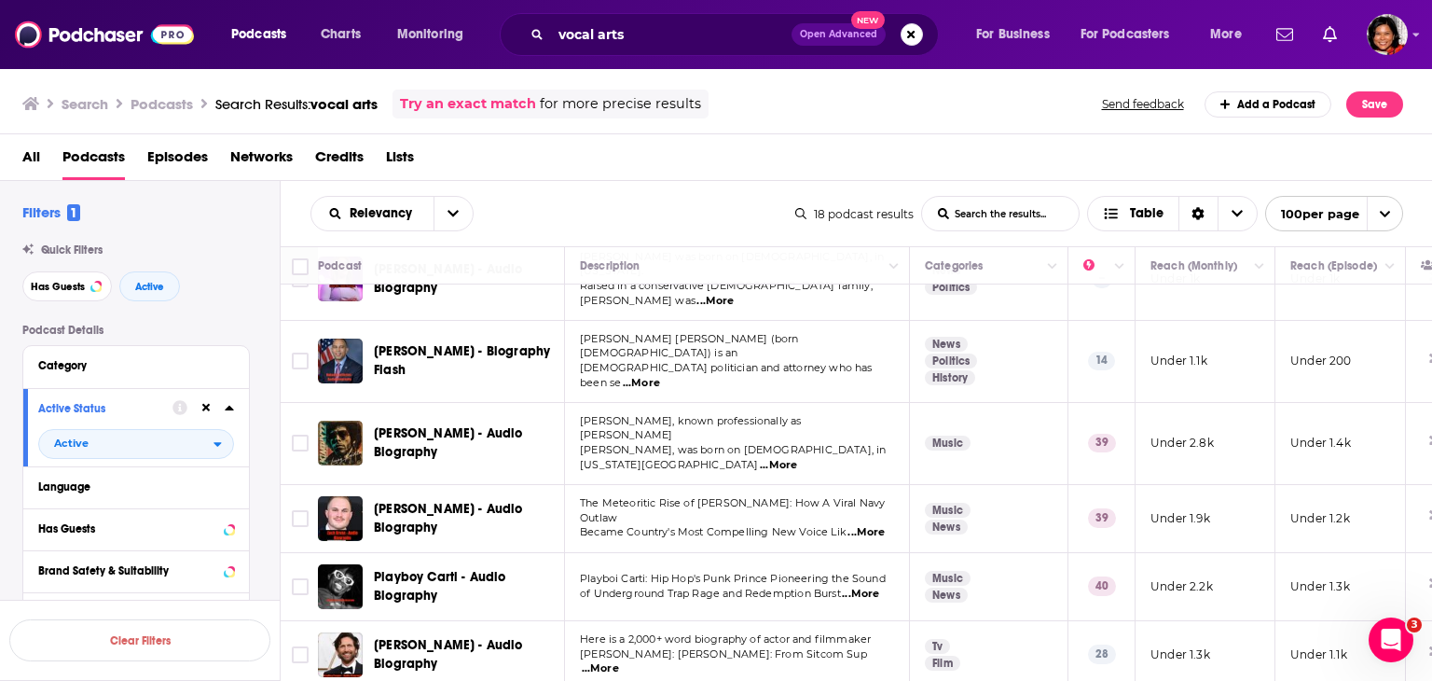
scroll to position [918, 0]
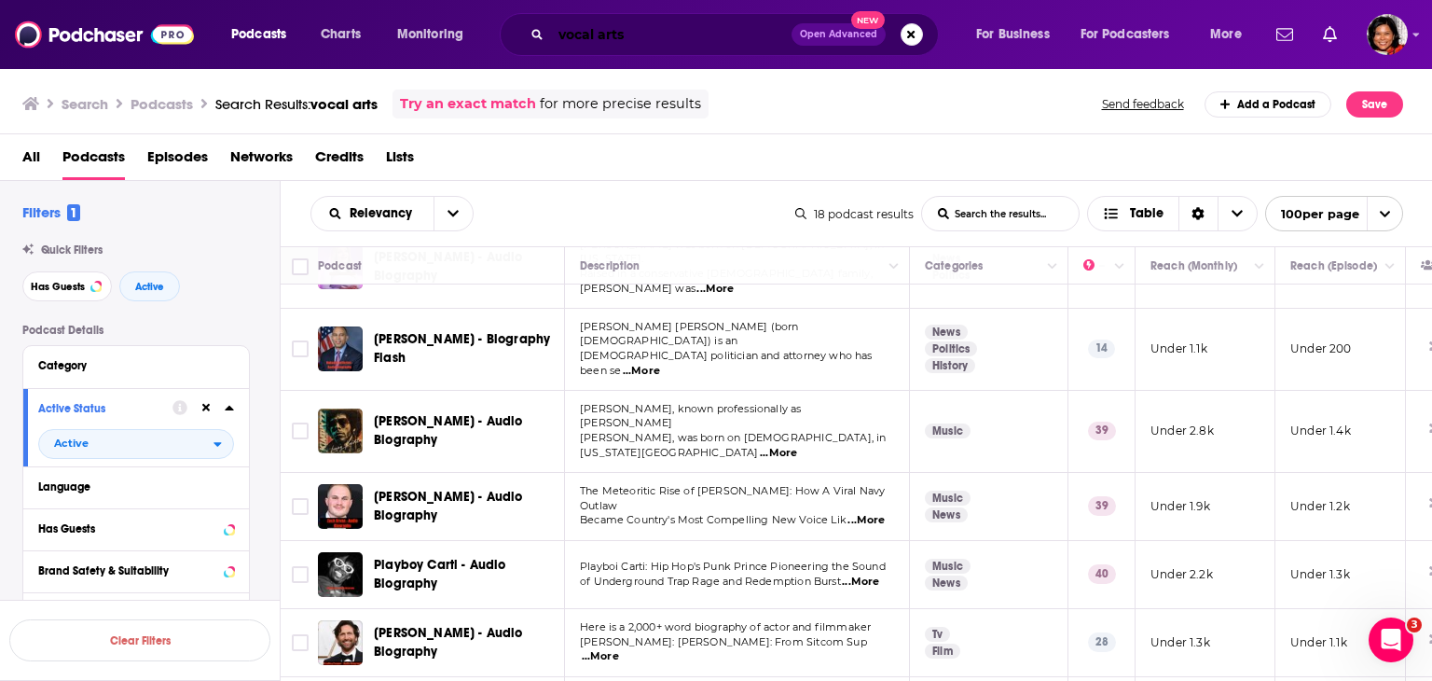
click at [681, 28] on input "vocal arts" at bounding box center [671, 35] width 241 height 30
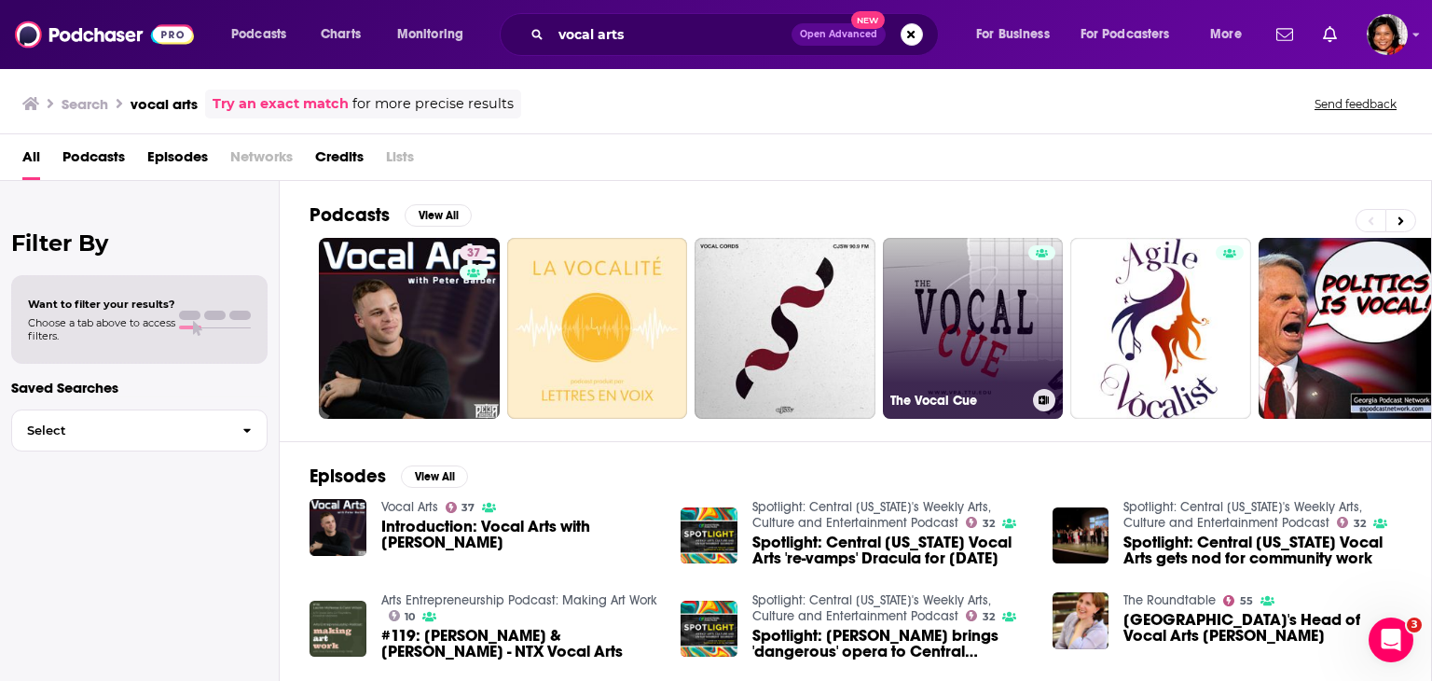
click at [949, 351] on link "The Vocal Cue" at bounding box center [973, 328] width 181 height 181
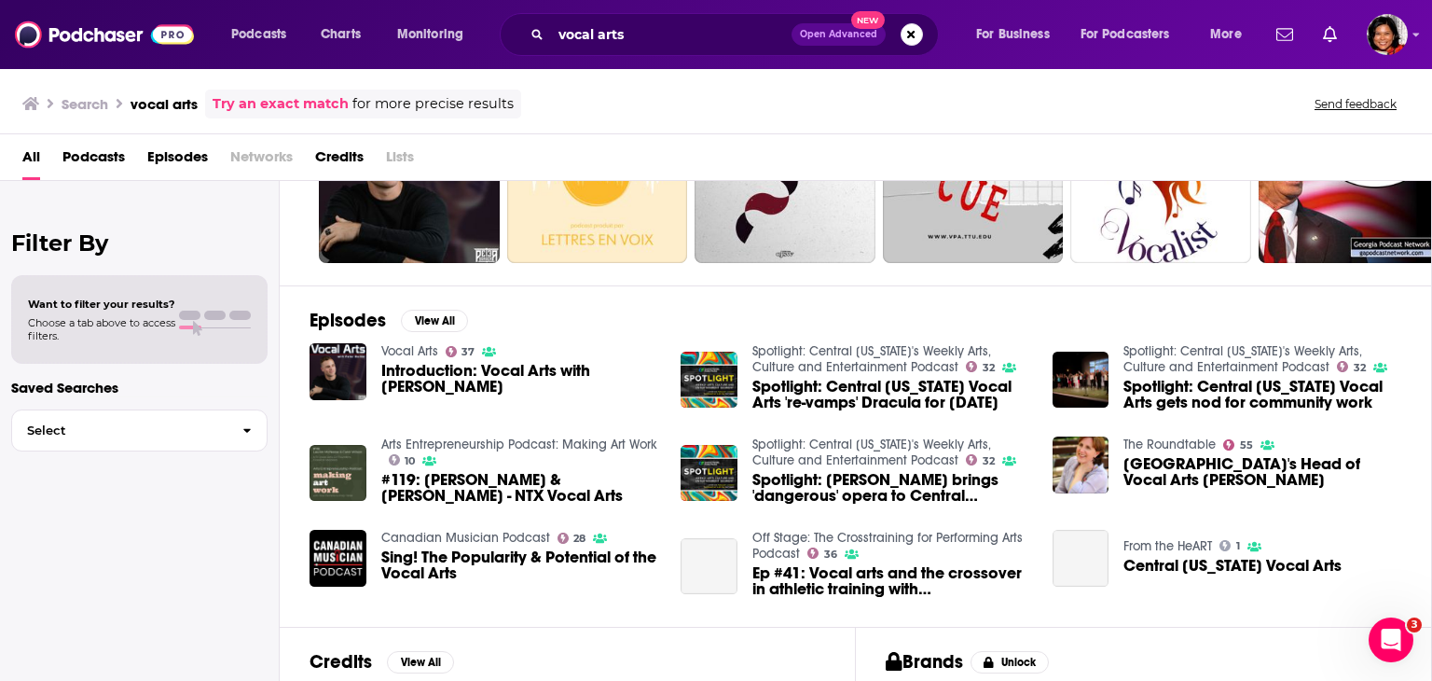
scroll to position [186, 0]
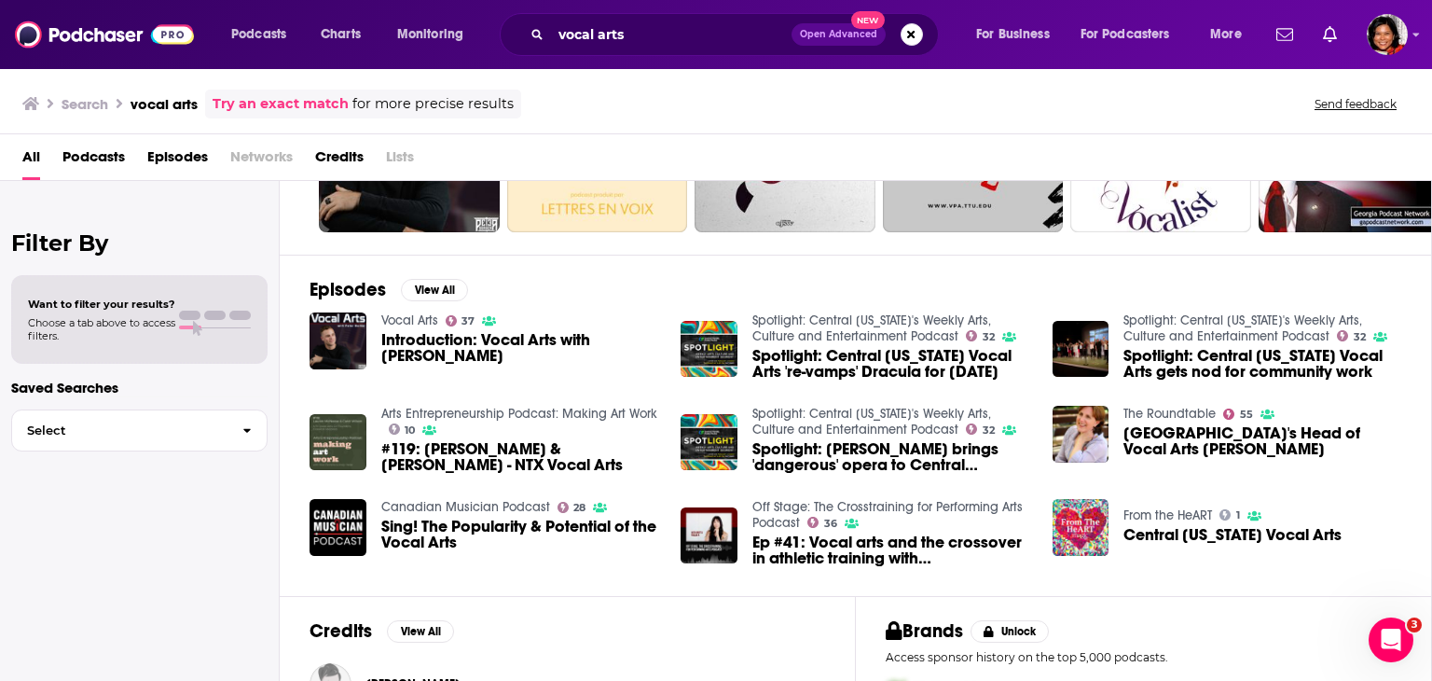
click at [476, 525] on span "Sing! The Popularity & Potential of the Vocal Arts" at bounding box center [520, 534] width 278 height 32
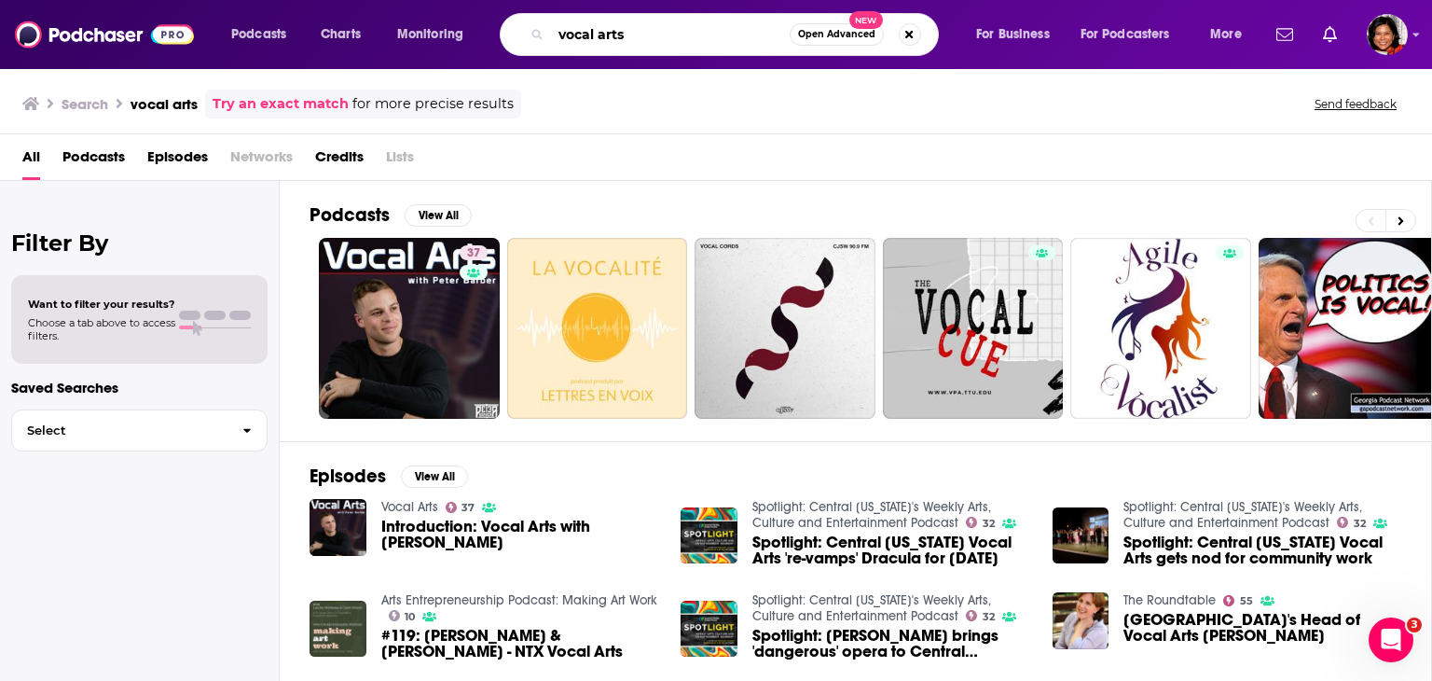
drag, startPoint x: 644, startPoint y: 31, endPoint x: 480, endPoint y: 47, distance: 164.9
click at [480, 47] on div "Podcasts Charts Monitoring vocal arts Open Advanced New For Business For Podcas…" at bounding box center [739, 34] width 1042 height 43
type input "opera"
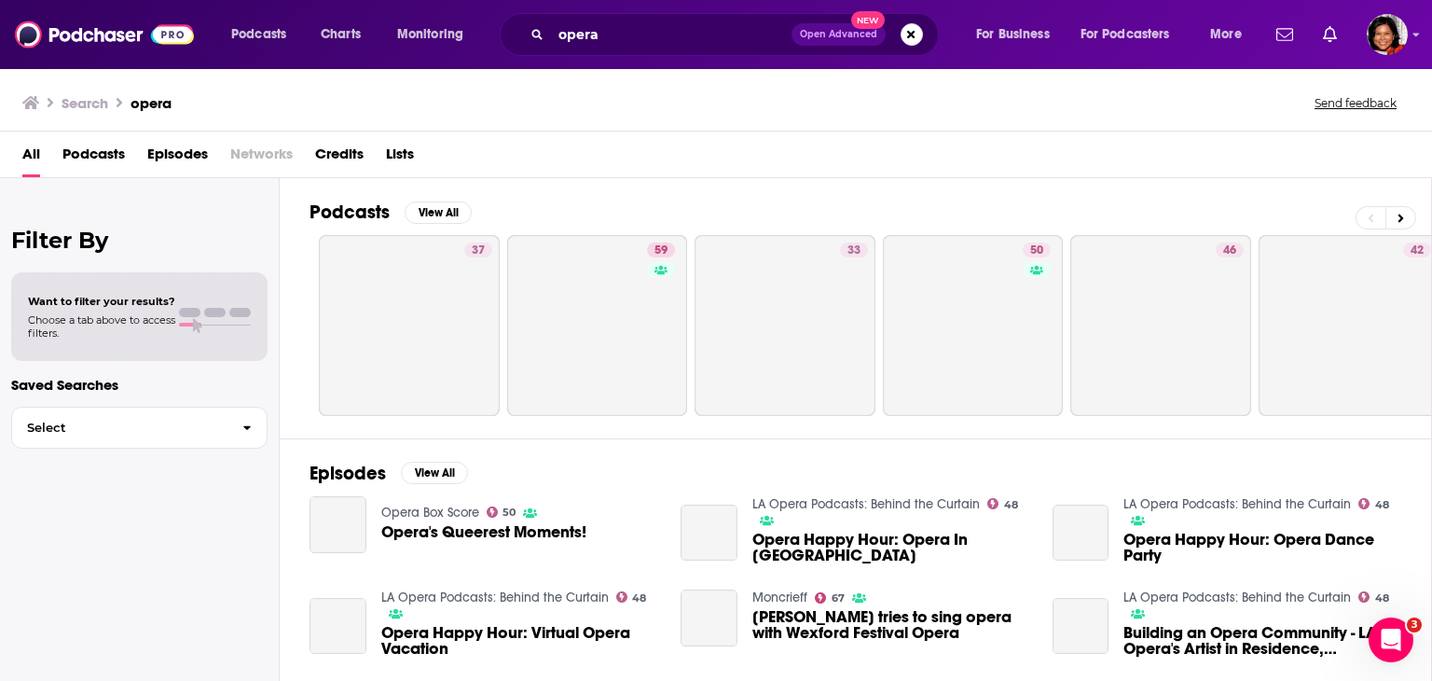
click at [104, 157] on span "Podcasts" at bounding box center [93, 158] width 62 height 38
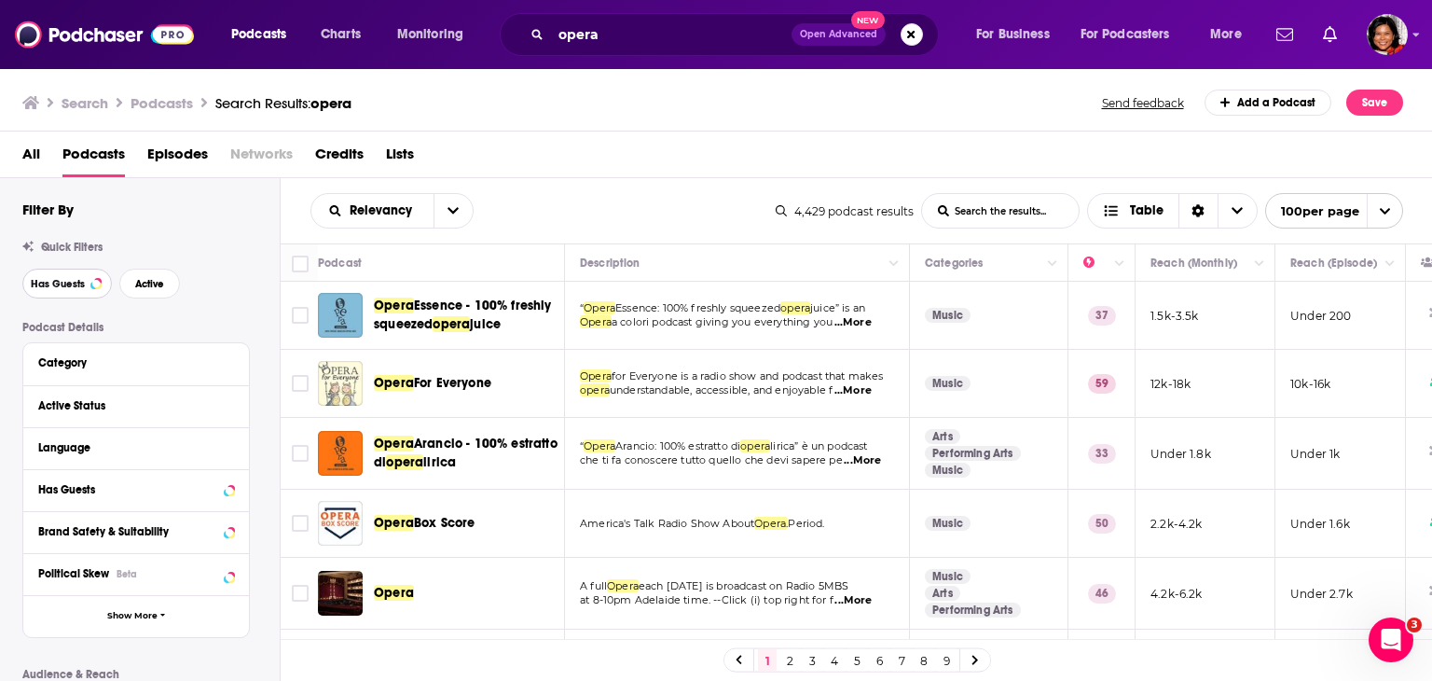
click at [71, 283] on span "Has Guests" at bounding box center [58, 284] width 54 height 10
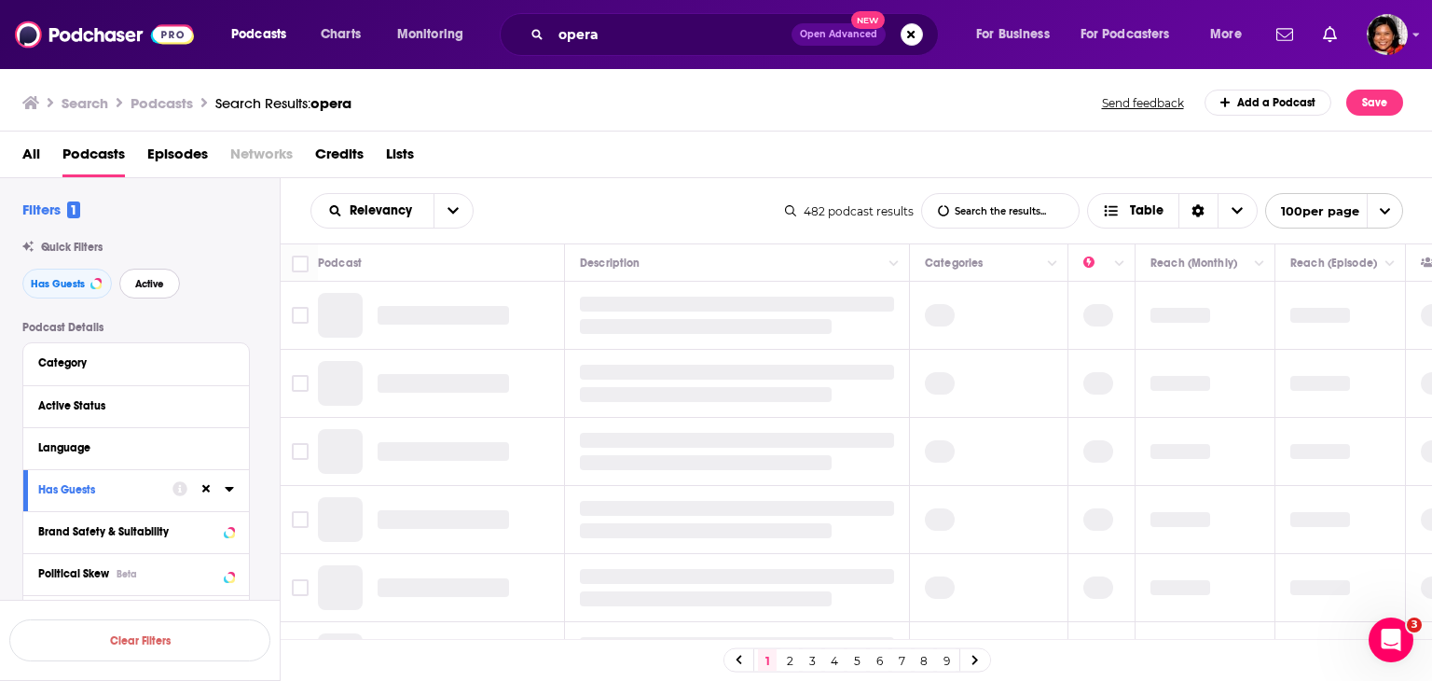
click at [152, 283] on span "Active" at bounding box center [149, 284] width 29 height 10
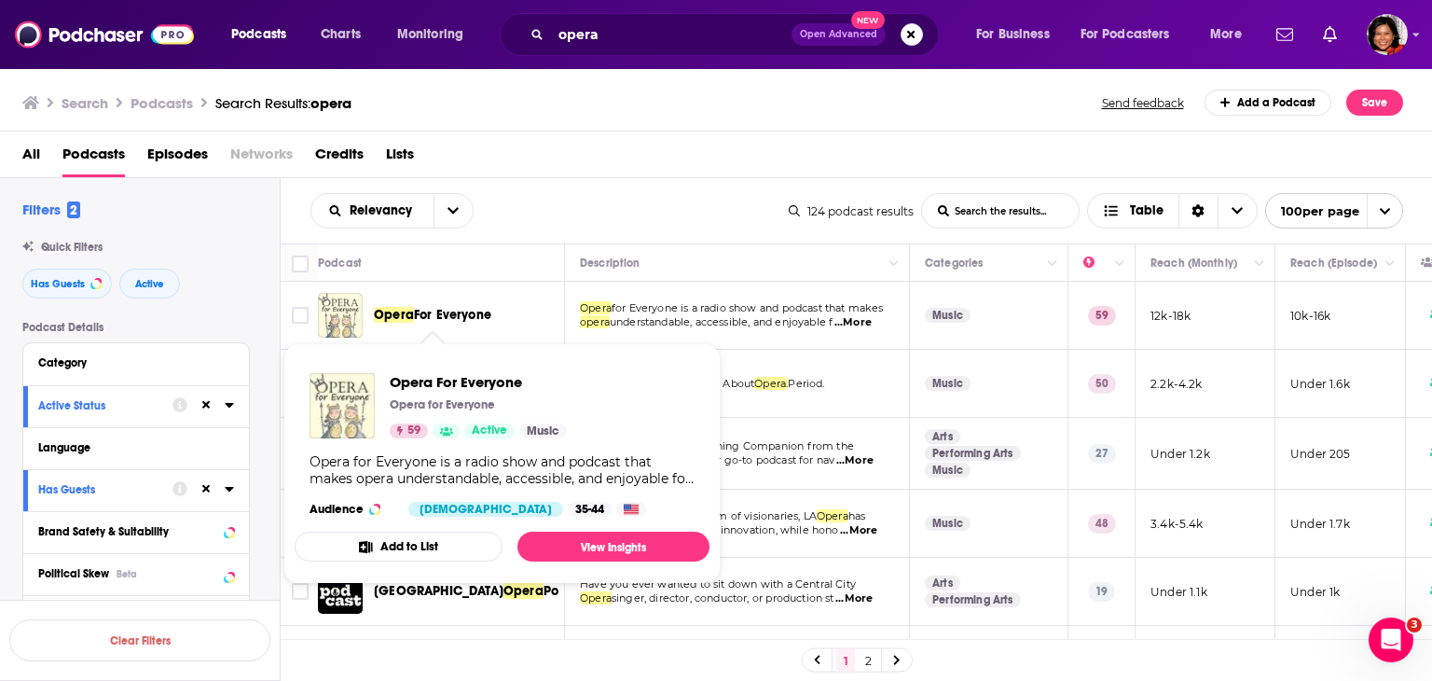
click at [461, 310] on span "For Everyone" at bounding box center [452, 315] width 77 height 16
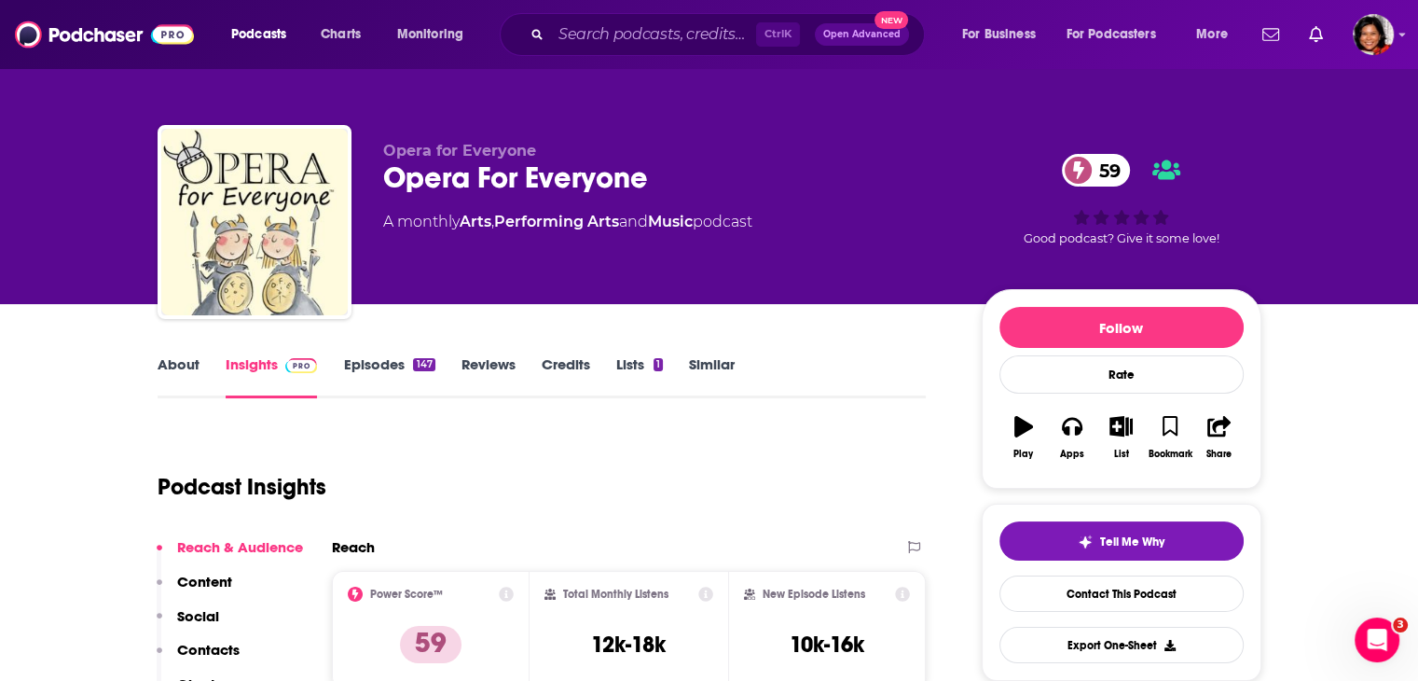
click at [196, 359] on link "About" at bounding box center [179, 376] width 42 height 43
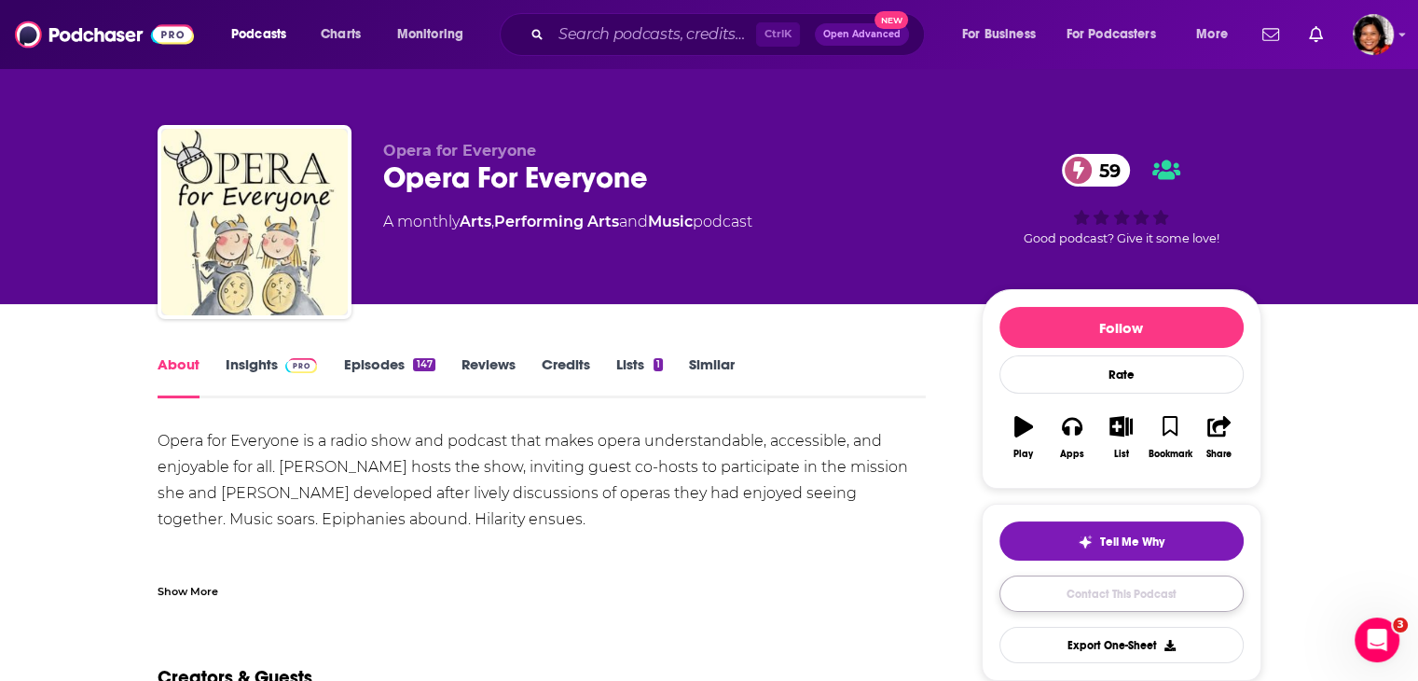
click at [1128, 600] on link "Contact This Podcast" at bounding box center [1122, 593] width 244 height 36
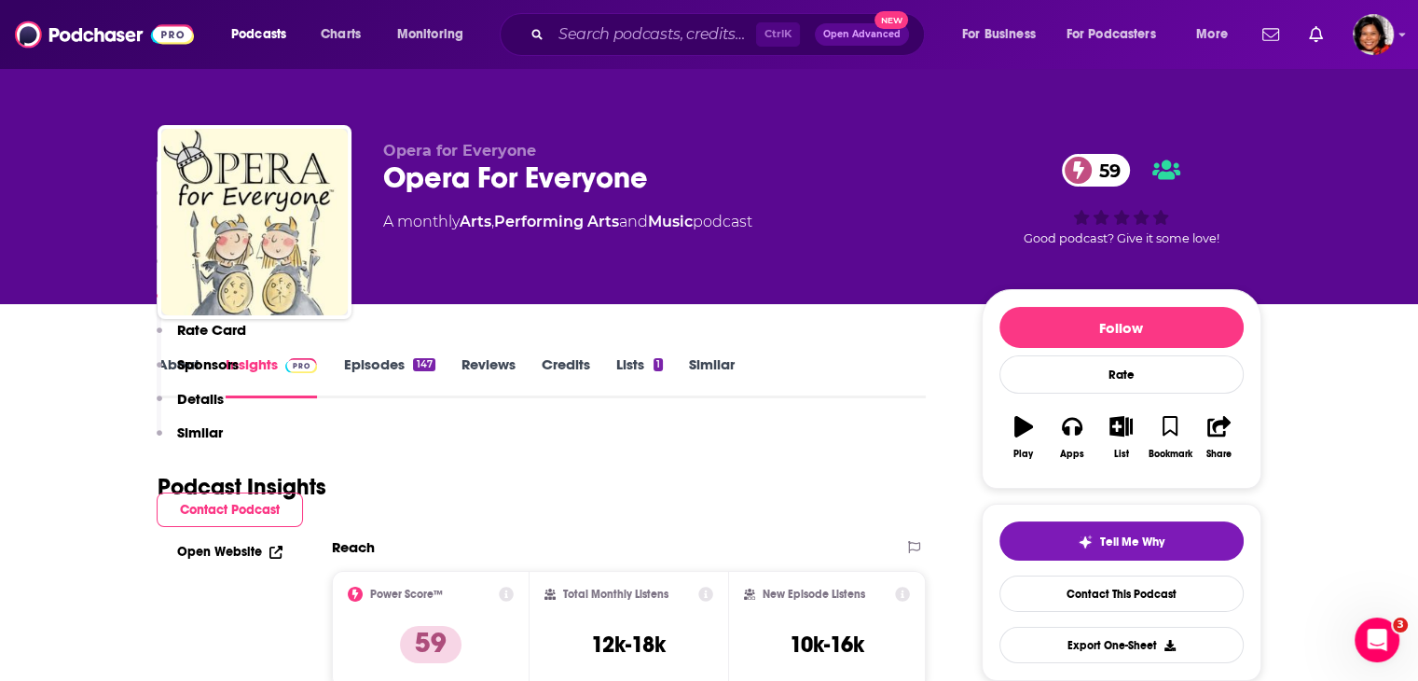
scroll to position [1716, 0]
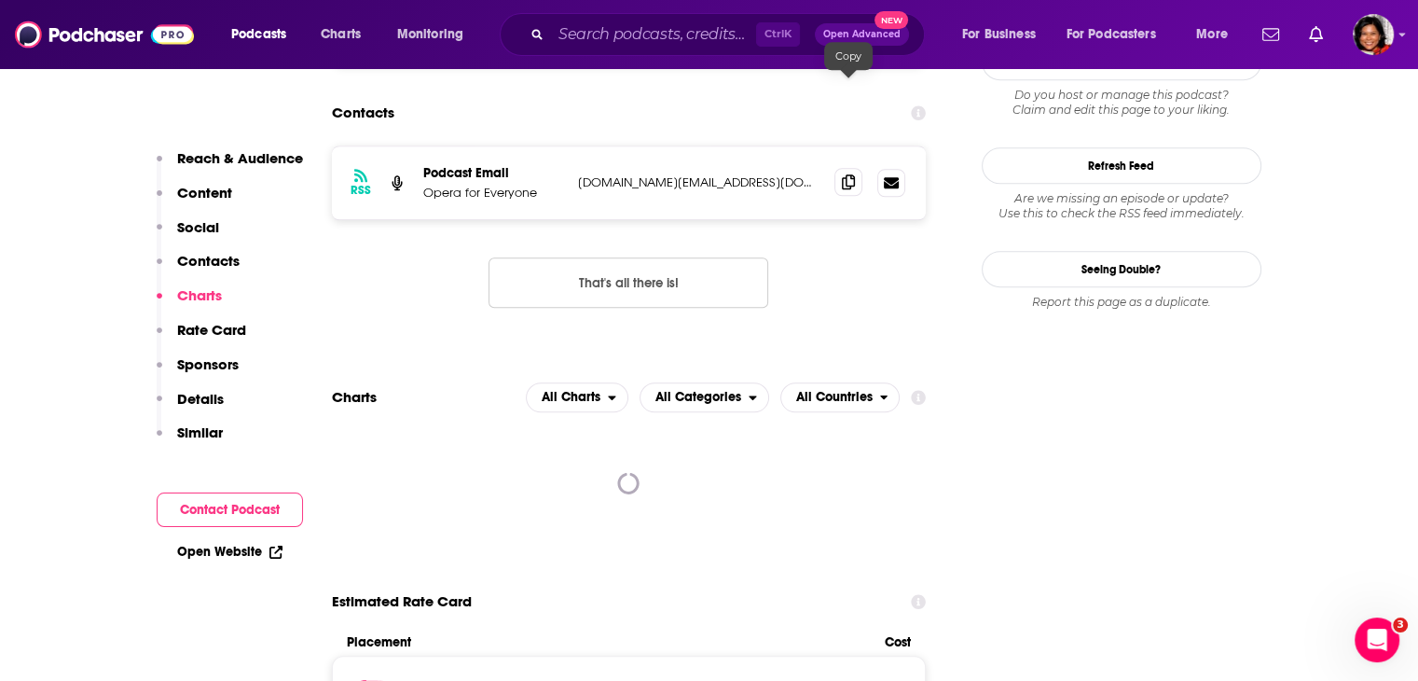
click at [854, 168] on span at bounding box center [849, 182] width 28 height 28
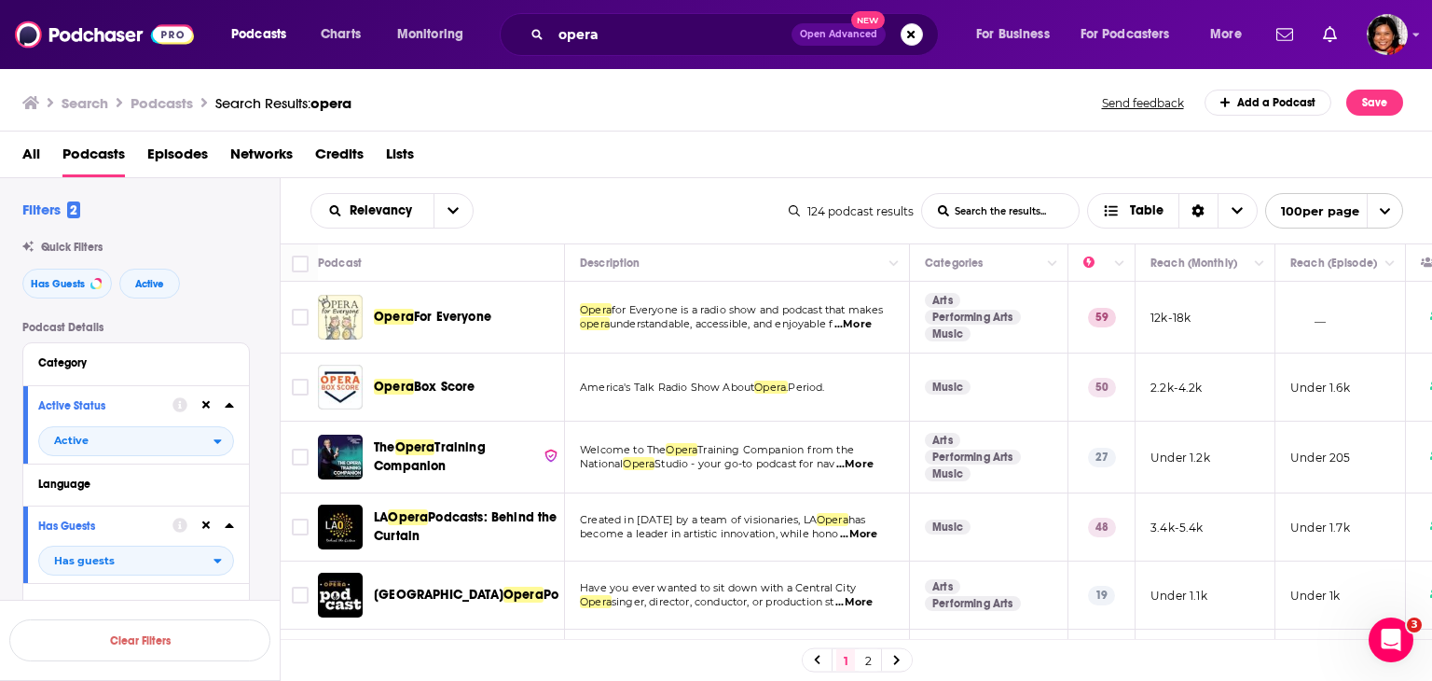
click at [436, 389] on div "Podcasts Charts Monitoring opera Open Advanced New For Business For Podcasters …" at bounding box center [716, 340] width 1432 height 681
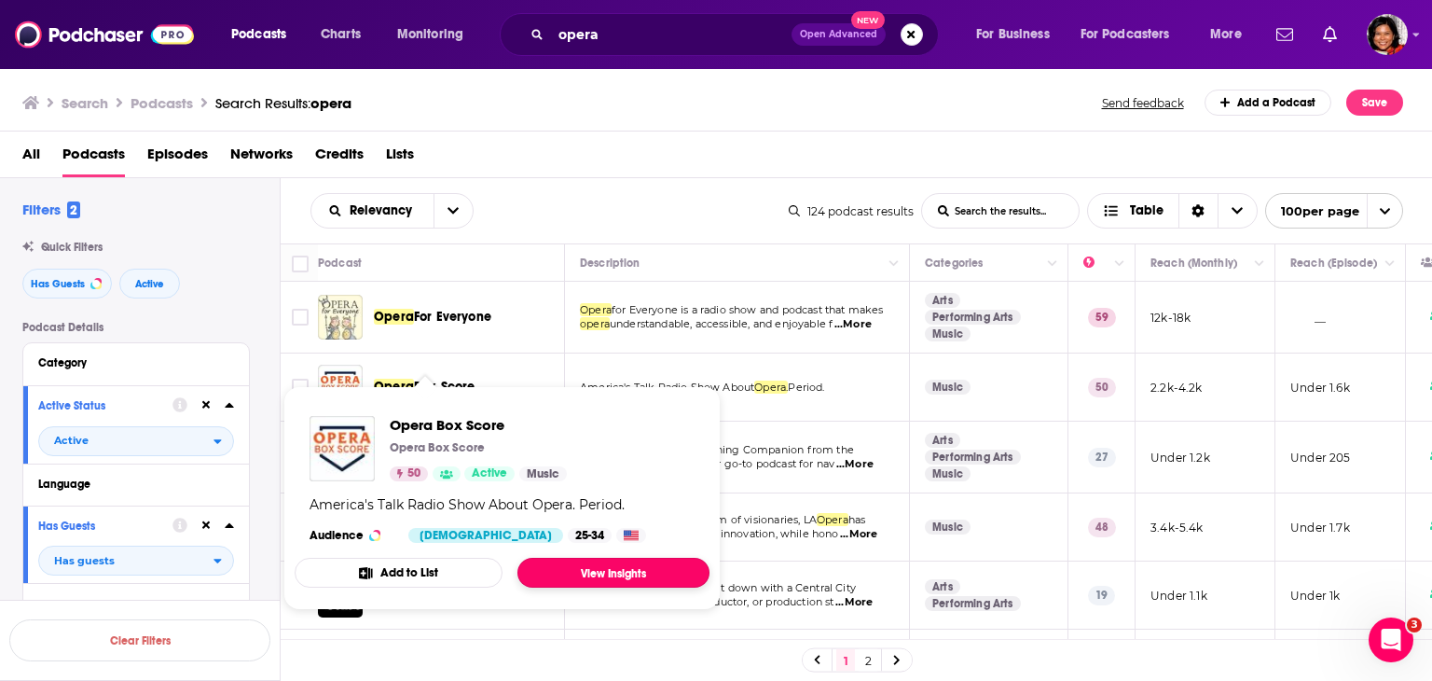
click at [609, 570] on link "View Insights" at bounding box center [614, 573] width 192 height 30
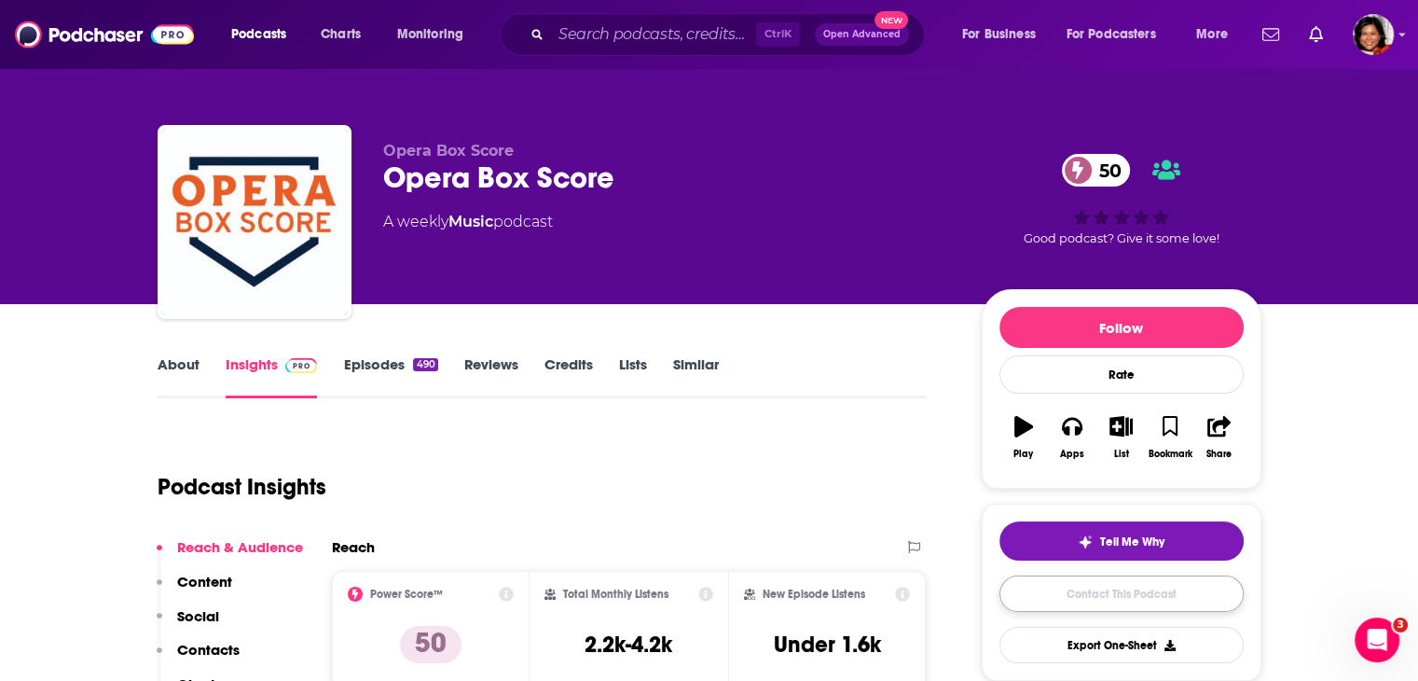
click at [1126, 590] on link "Contact This Podcast" at bounding box center [1122, 593] width 244 height 36
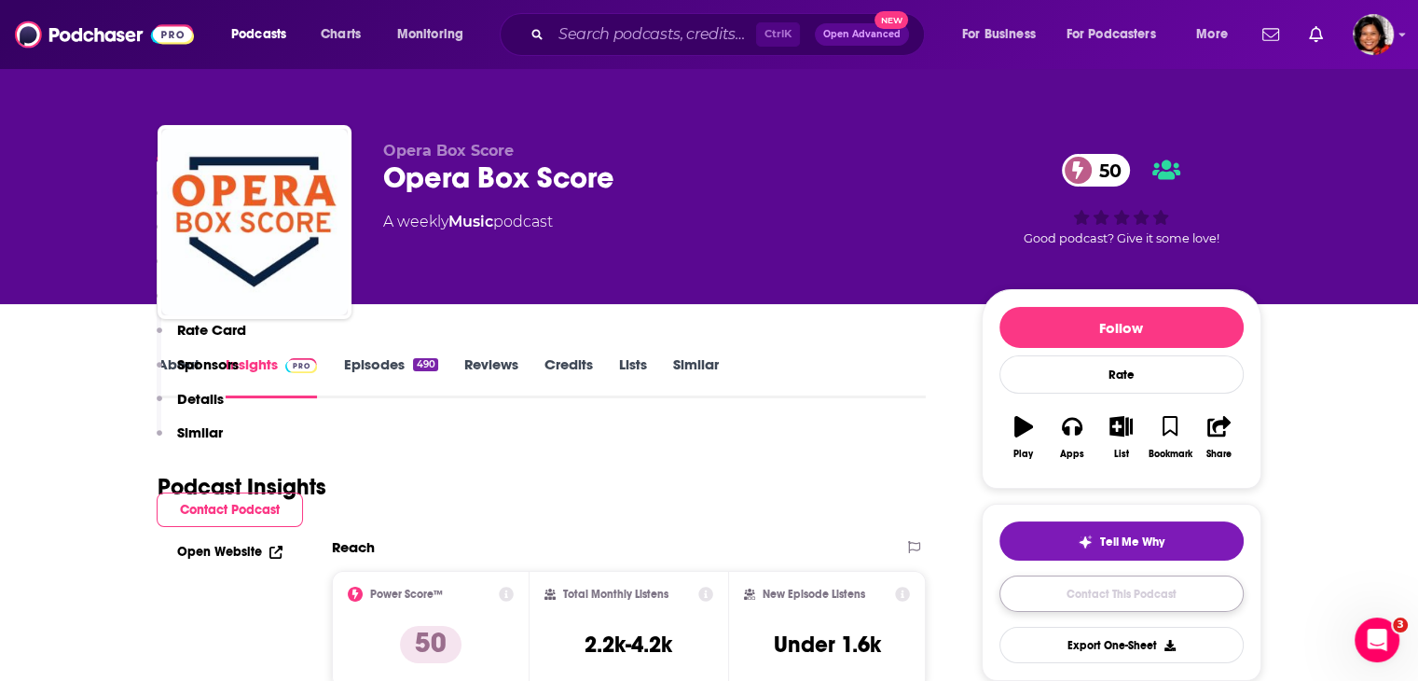
scroll to position [1837, 0]
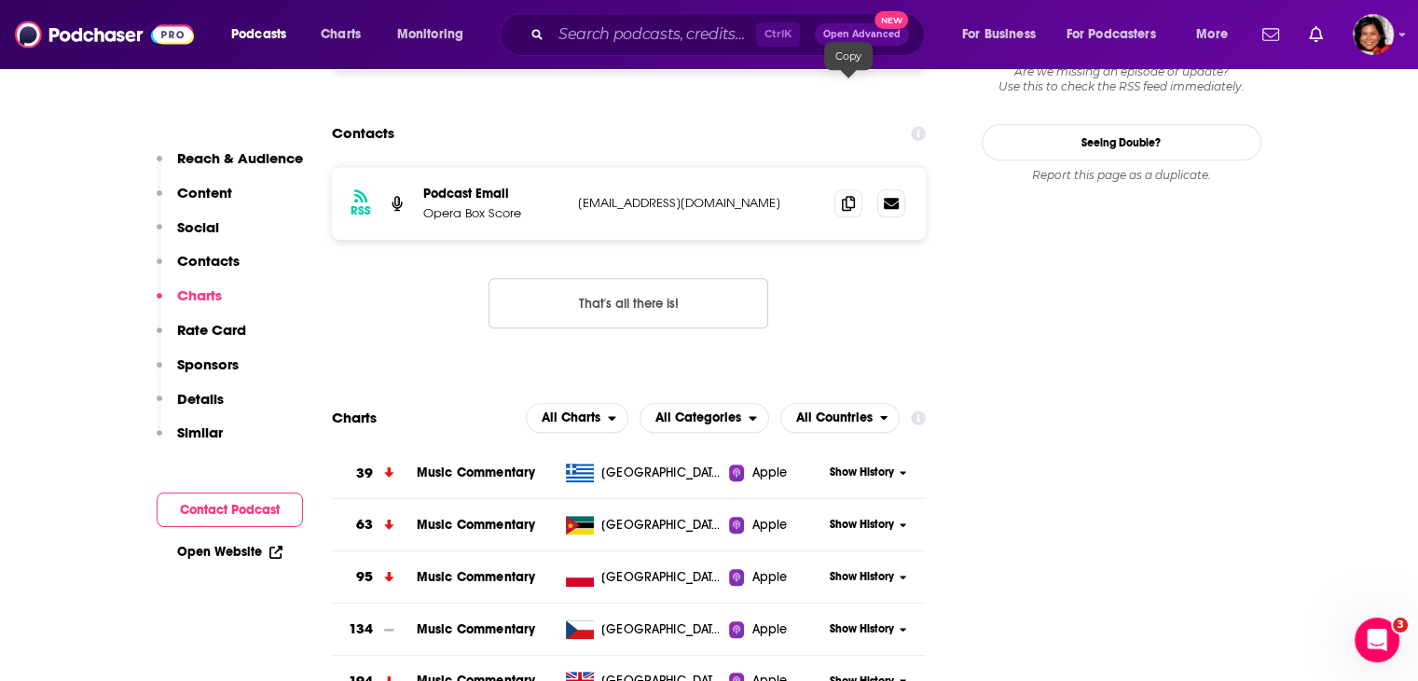
drag, startPoint x: 843, startPoint y: 89, endPoint x: 871, endPoint y: 482, distance: 394.5
click at [843, 196] on icon at bounding box center [848, 203] width 13 height 15
click at [690, 36] on input "Search podcasts, credits, & more..." at bounding box center [653, 35] width 205 height 30
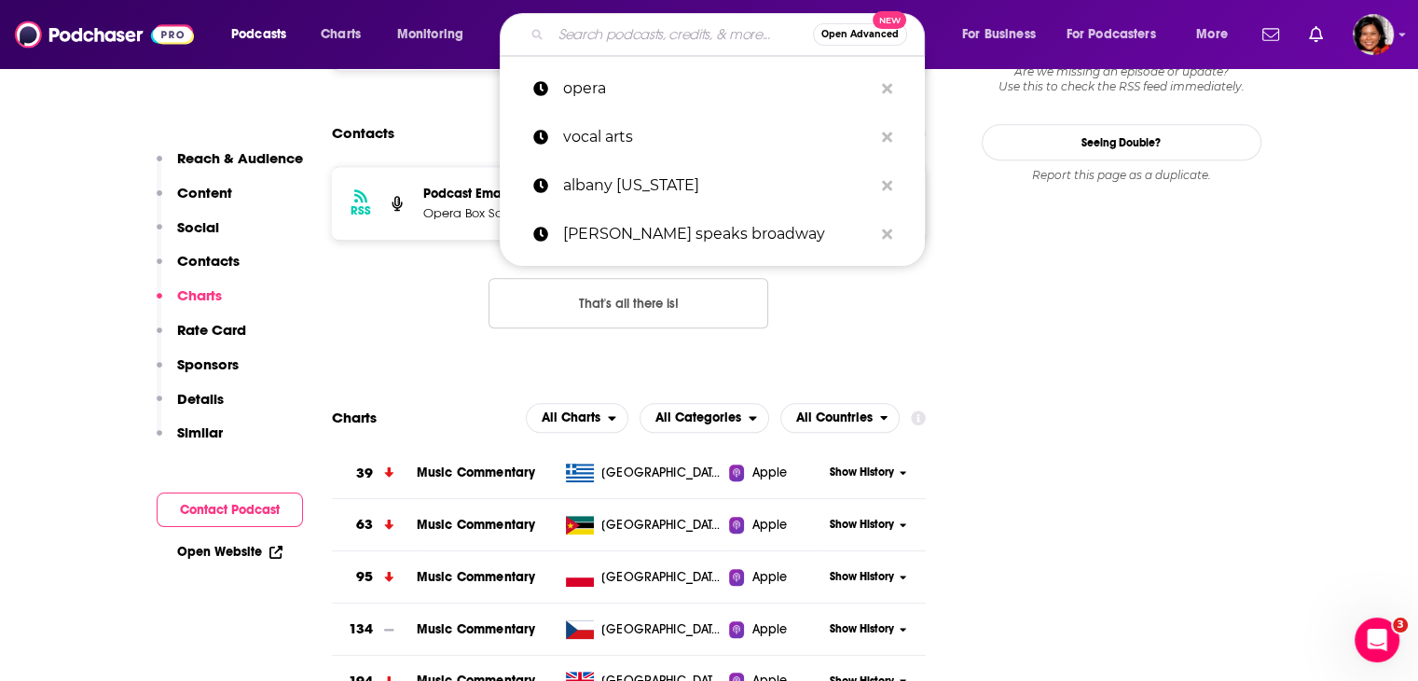
paste input "- Midday [PERSON_NAME]"
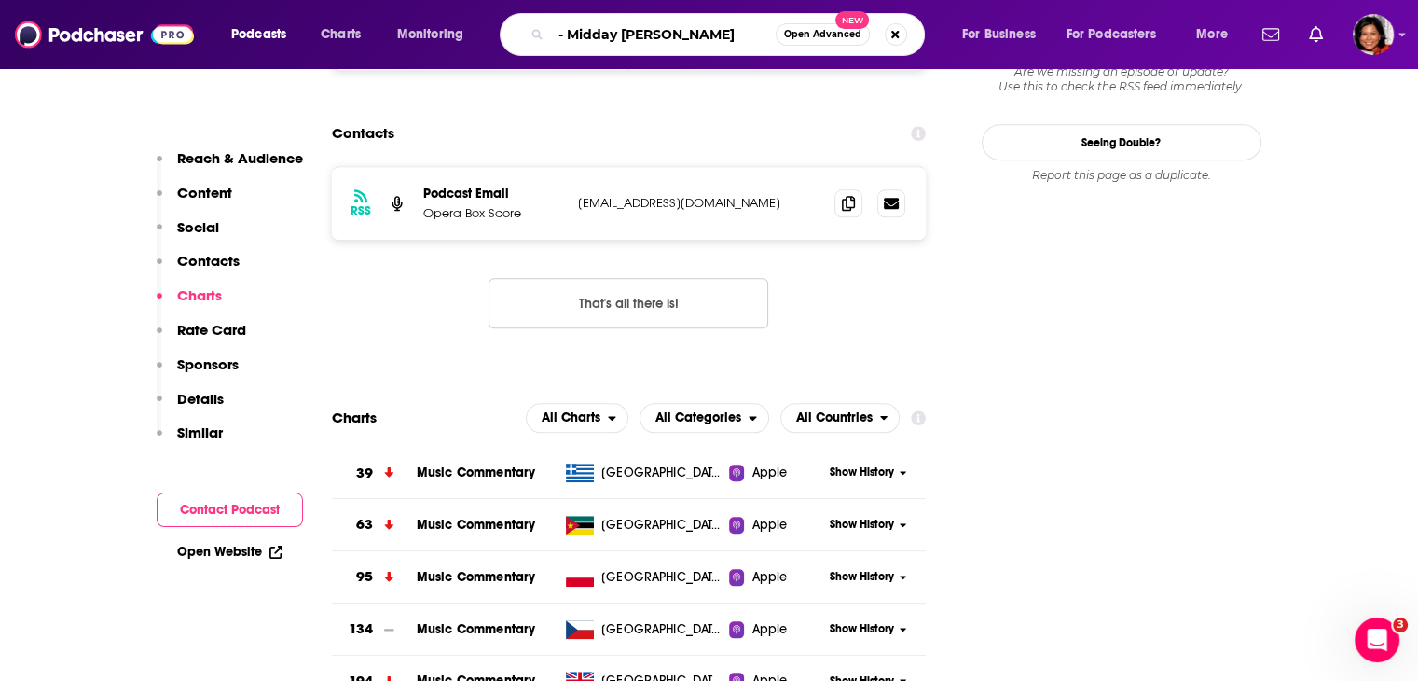
drag, startPoint x: 573, startPoint y: 34, endPoint x: 509, endPoint y: 34, distance: 63.4
click at [509, 34] on div "- Midday [PERSON_NAME] Open Advanced New" at bounding box center [712, 34] width 425 height 43
type input "Midday [PERSON_NAME]"
click at [719, 38] on input "Midday [PERSON_NAME]" at bounding box center [663, 35] width 225 height 30
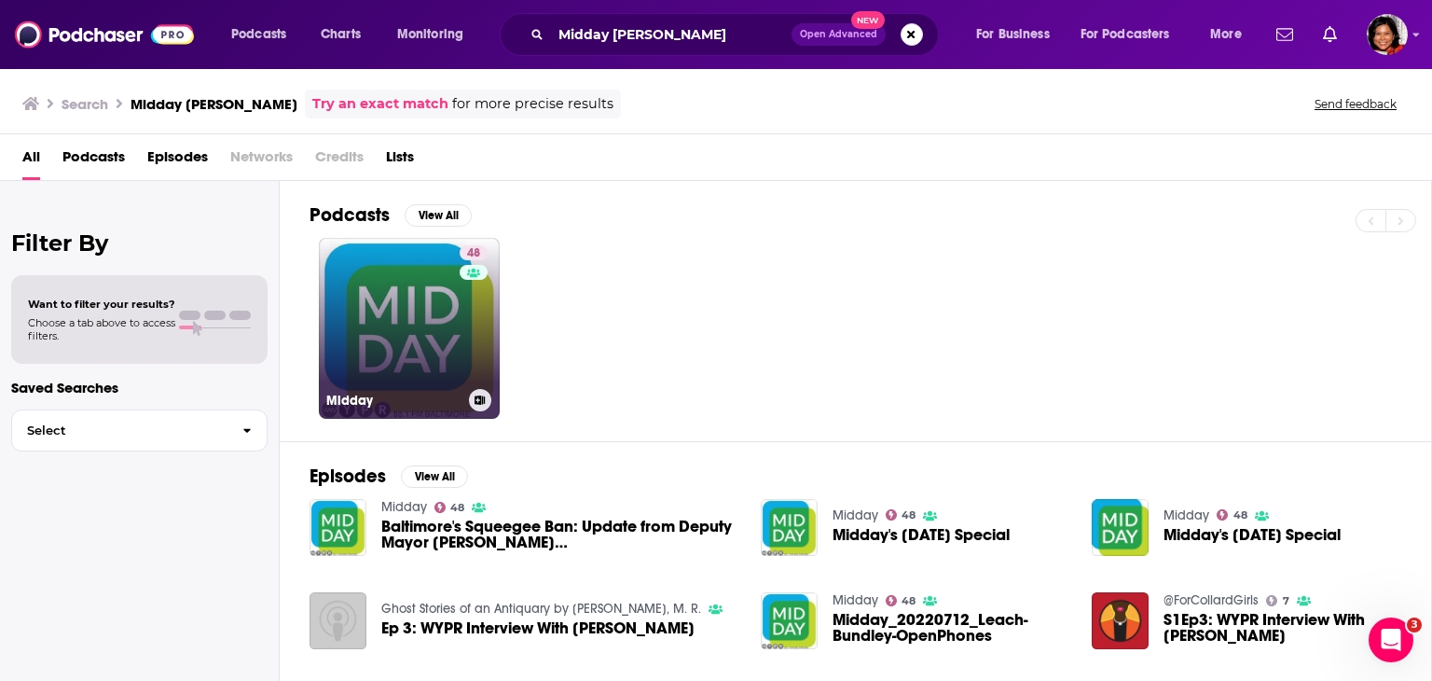
click at [407, 344] on link "48 Midday" at bounding box center [409, 328] width 181 height 181
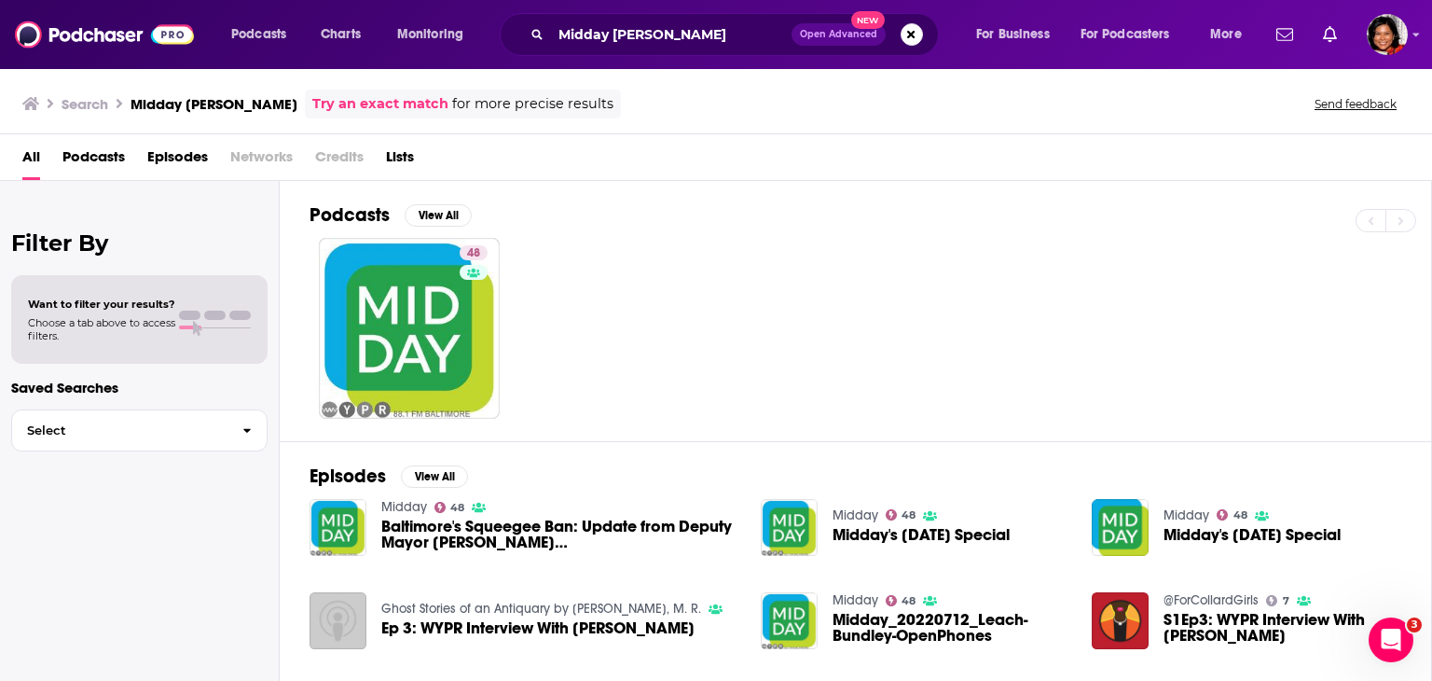
click at [585, 631] on span "Ep 3: WYPR Interview With [PERSON_NAME]" at bounding box center [537, 628] width 313 height 16
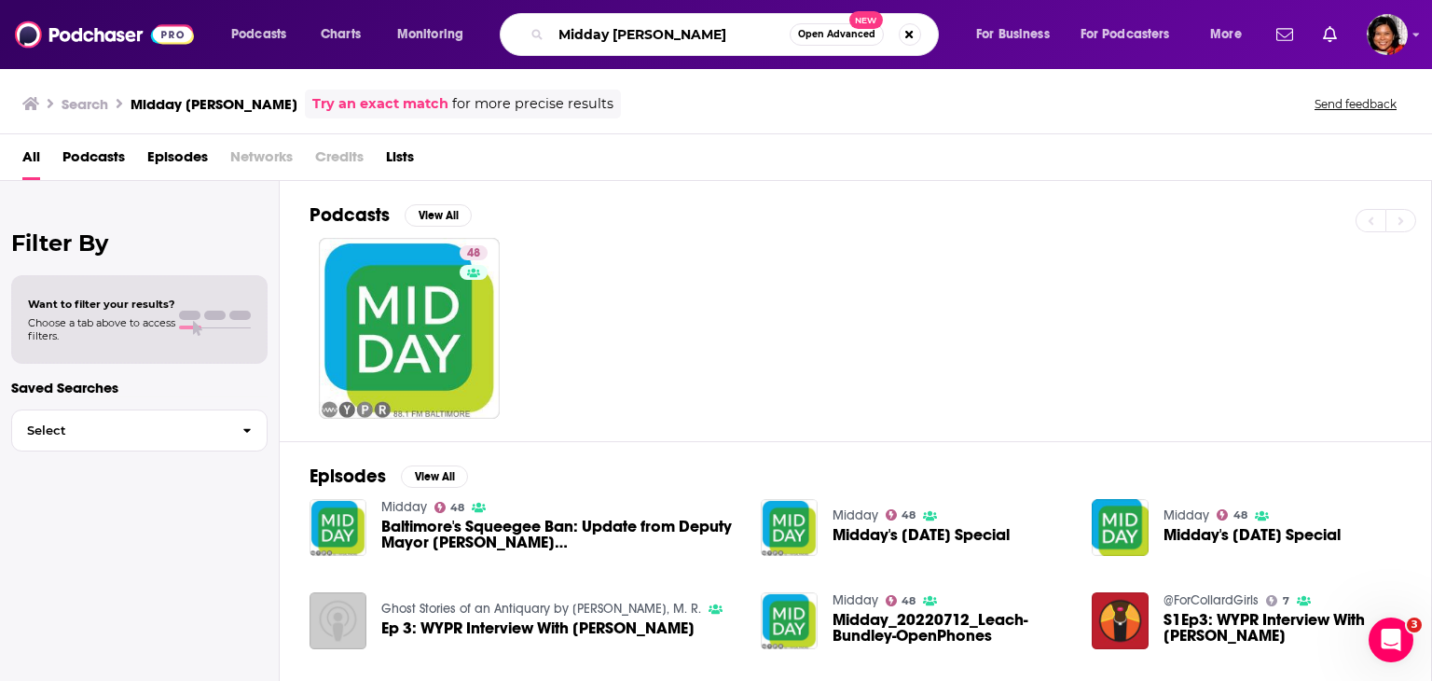
drag, startPoint x: 688, startPoint y: 29, endPoint x: 511, endPoint y: 29, distance: 177.2
click at [511, 29] on div "Midday [PERSON_NAME] Open Advanced New" at bounding box center [719, 34] width 439 height 43
paste input "3. Authors over 50 w [PERSON_NAME] daily"
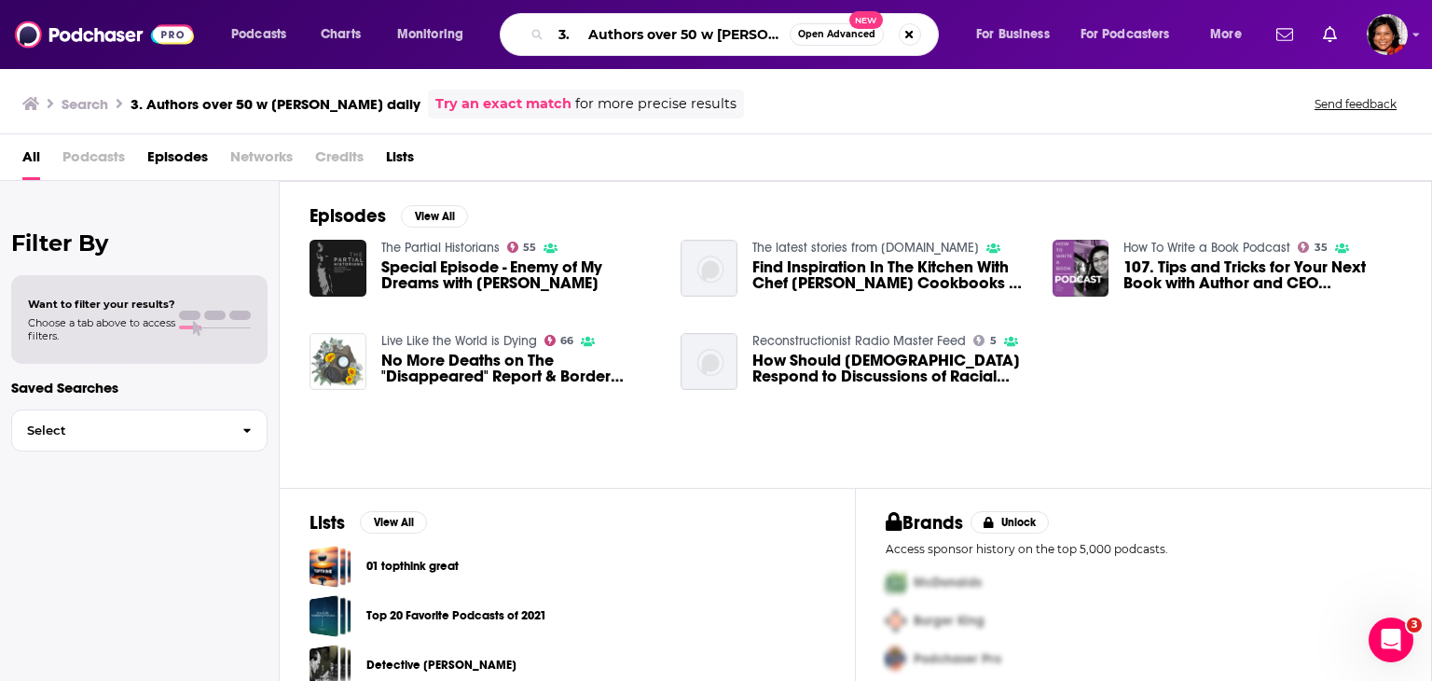
drag, startPoint x: 714, startPoint y: 35, endPoint x: 542, endPoint y: 24, distance: 172.9
click at [542, 24] on div "3. Authors over 50 w [PERSON_NAME] daily Open Advanced New" at bounding box center [719, 34] width 439 height 43
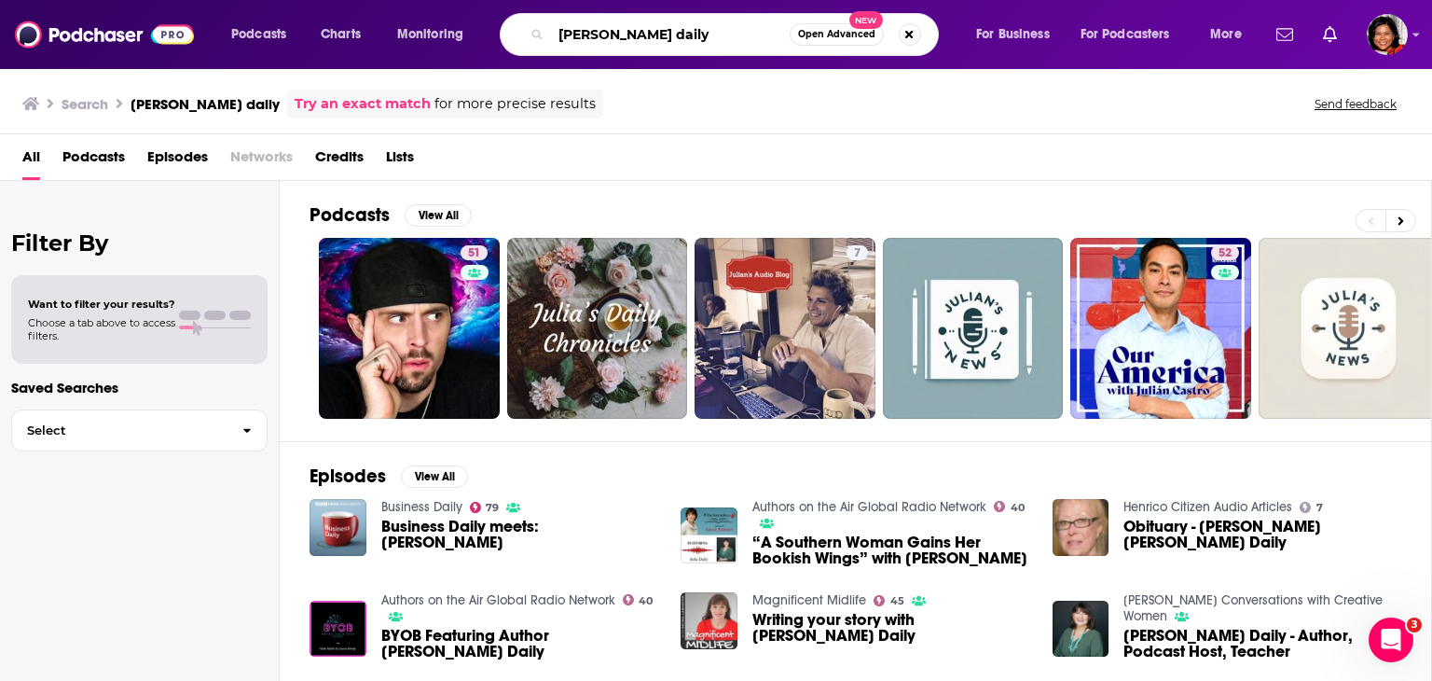
drag, startPoint x: 562, startPoint y: 36, endPoint x: 451, endPoint y: 37, distance: 111.0
click at [451, 37] on div "Podcasts Charts Monitoring [PERSON_NAME] daily Open Advanced New For Business F…" at bounding box center [739, 34] width 1042 height 43
paste input "3. Authors over 50 w"
drag, startPoint x: 697, startPoint y: 36, endPoint x: 820, endPoint y: 35, distance: 122.2
click at [820, 35] on div "3. Authors over 50 w [PERSON_NAME] daily Open Advanced New" at bounding box center [719, 34] width 439 height 43
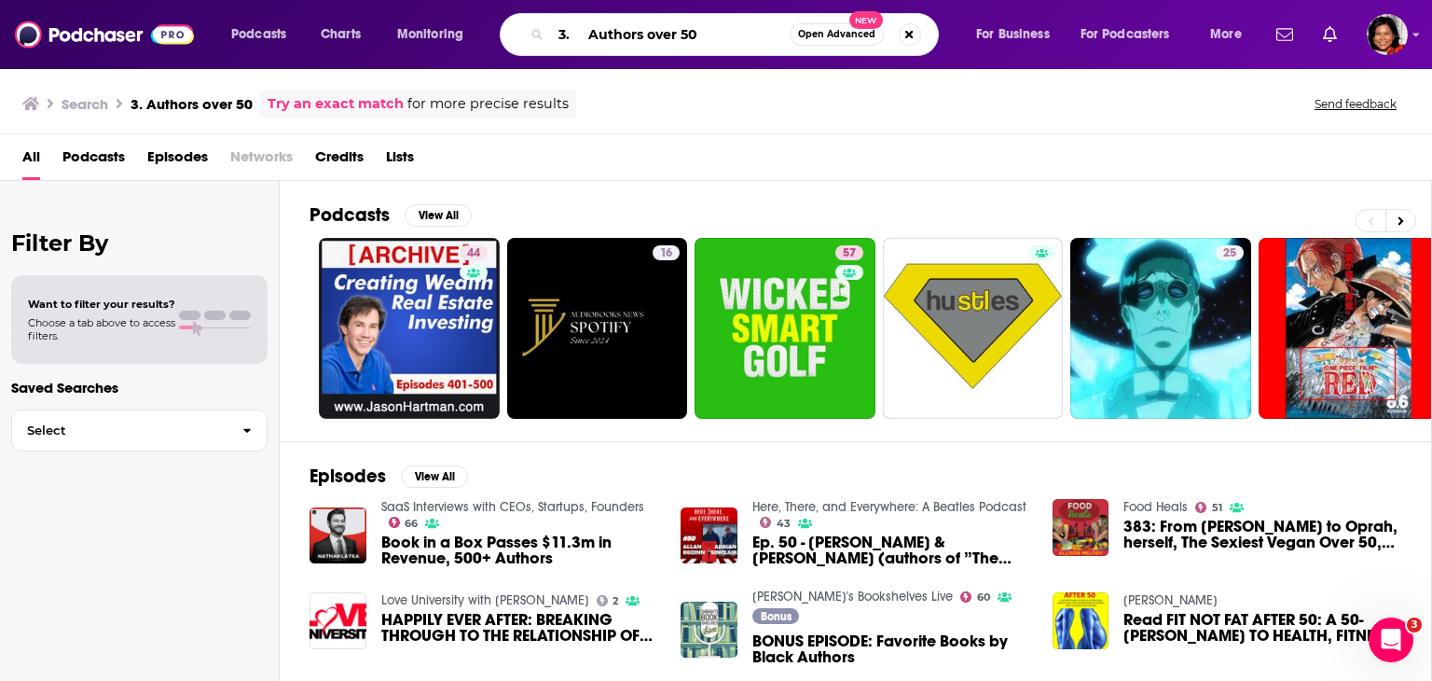
drag, startPoint x: 587, startPoint y: 29, endPoint x: 455, endPoint y: 31, distance: 132.4
click at [455, 31] on div "Podcasts Charts Monitoring 3. Authors over 50 Open Advanced New For Business Fo…" at bounding box center [739, 34] width 1042 height 43
type input "Authors over 50"
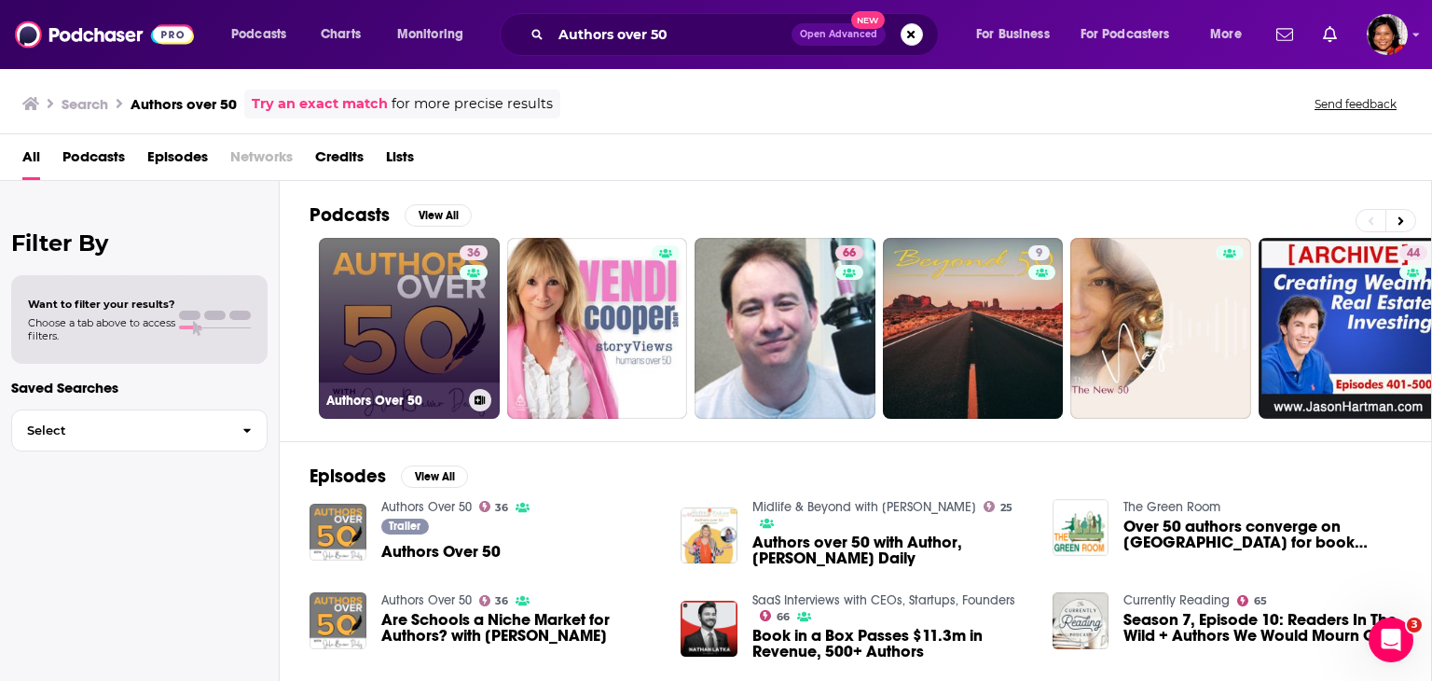
click at [421, 337] on link "36 Authors Over 50" at bounding box center [409, 328] width 181 height 181
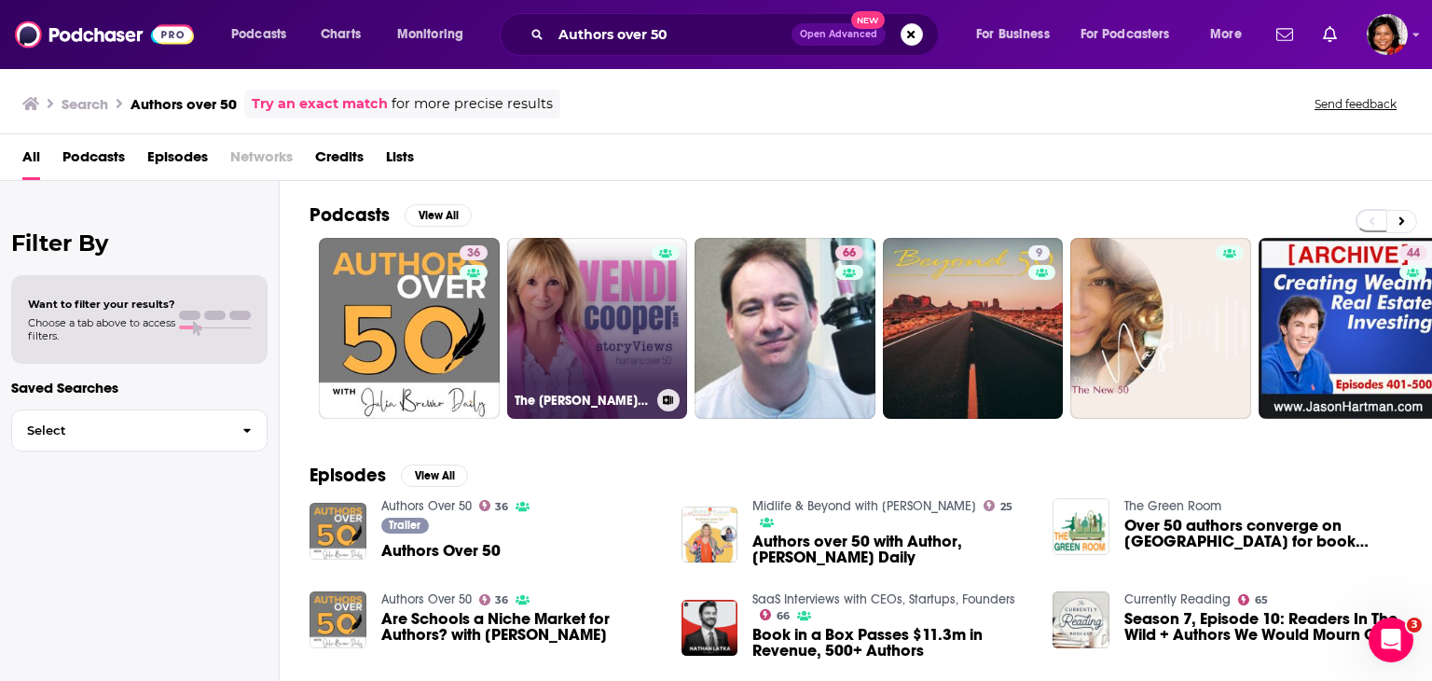
click at [623, 373] on link "The [PERSON_NAME] Show - StoryViews Humans Over 50" at bounding box center [597, 328] width 181 height 181
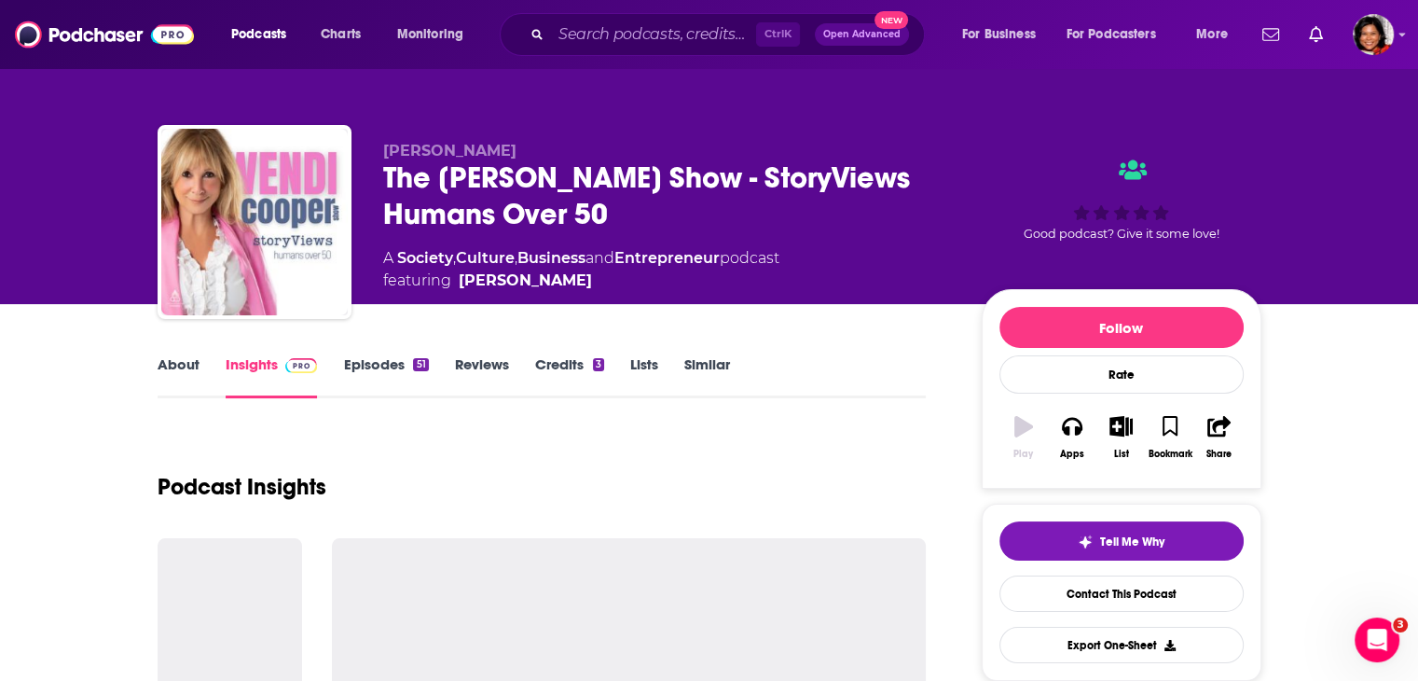
click at [177, 366] on link "About" at bounding box center [179, 376] width 42 height 43
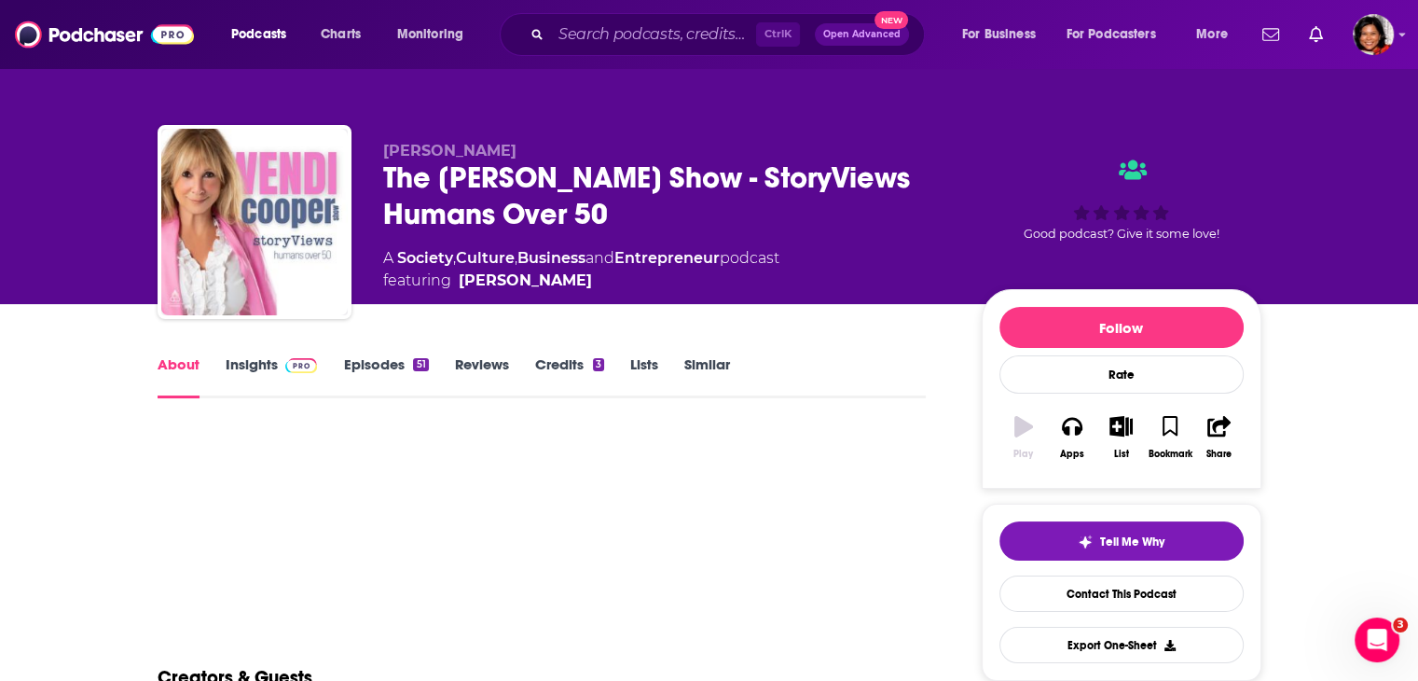
click at [190, 365] on link "About" at bounding box center [179, 376] width 42 height 43
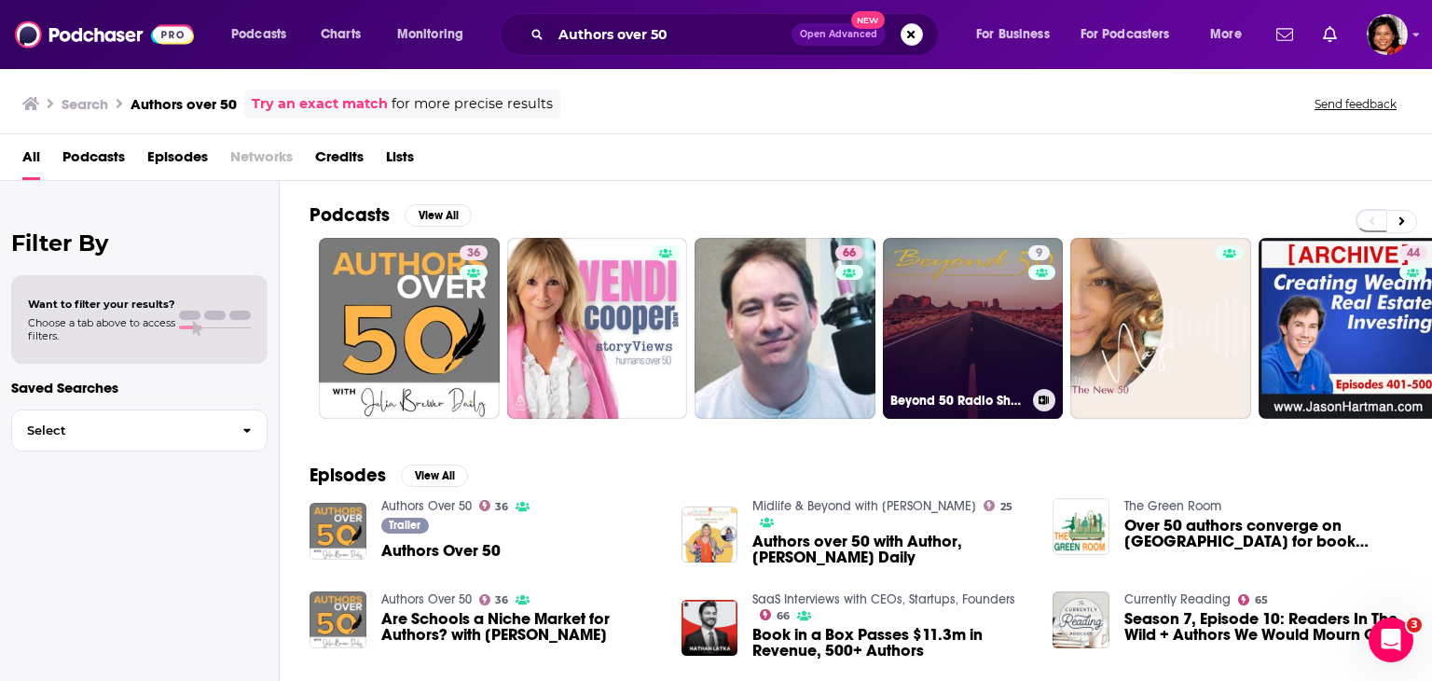
click at [973, 340] on link "9 Beyond 50 Radio Show" at bounding box center [973, 328] width 181 height 181
